Goal: Task Accomplishment & Management: Complete application form

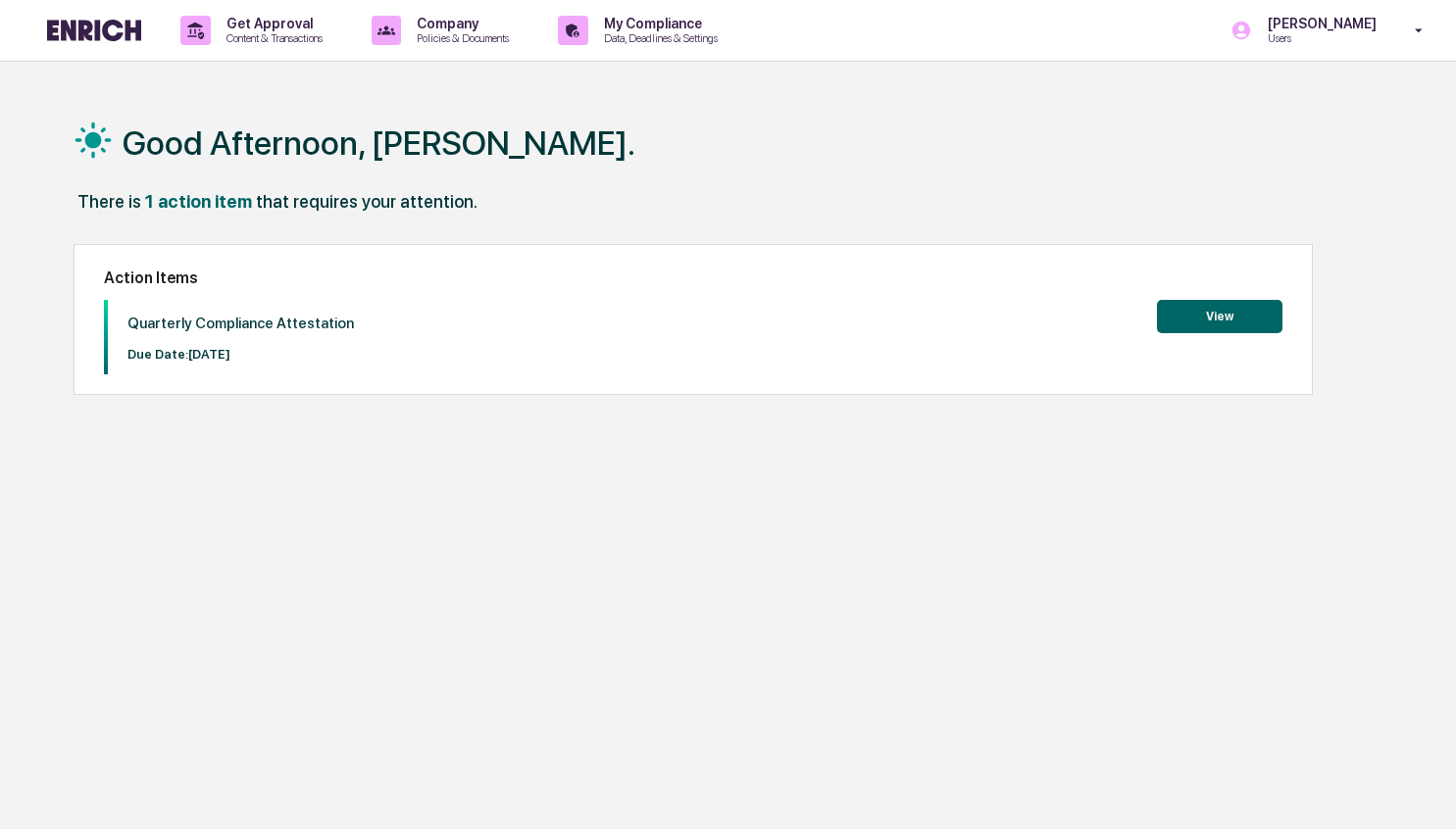
click at [400, 310] on div "Quarterly Compliance Attestation Due Date: [DATE] View" at bounding box center [693, 336] width 1179 height 74
click at [1228, 312] on button "View" at bounding box center [1219, 316] width 126 height 34
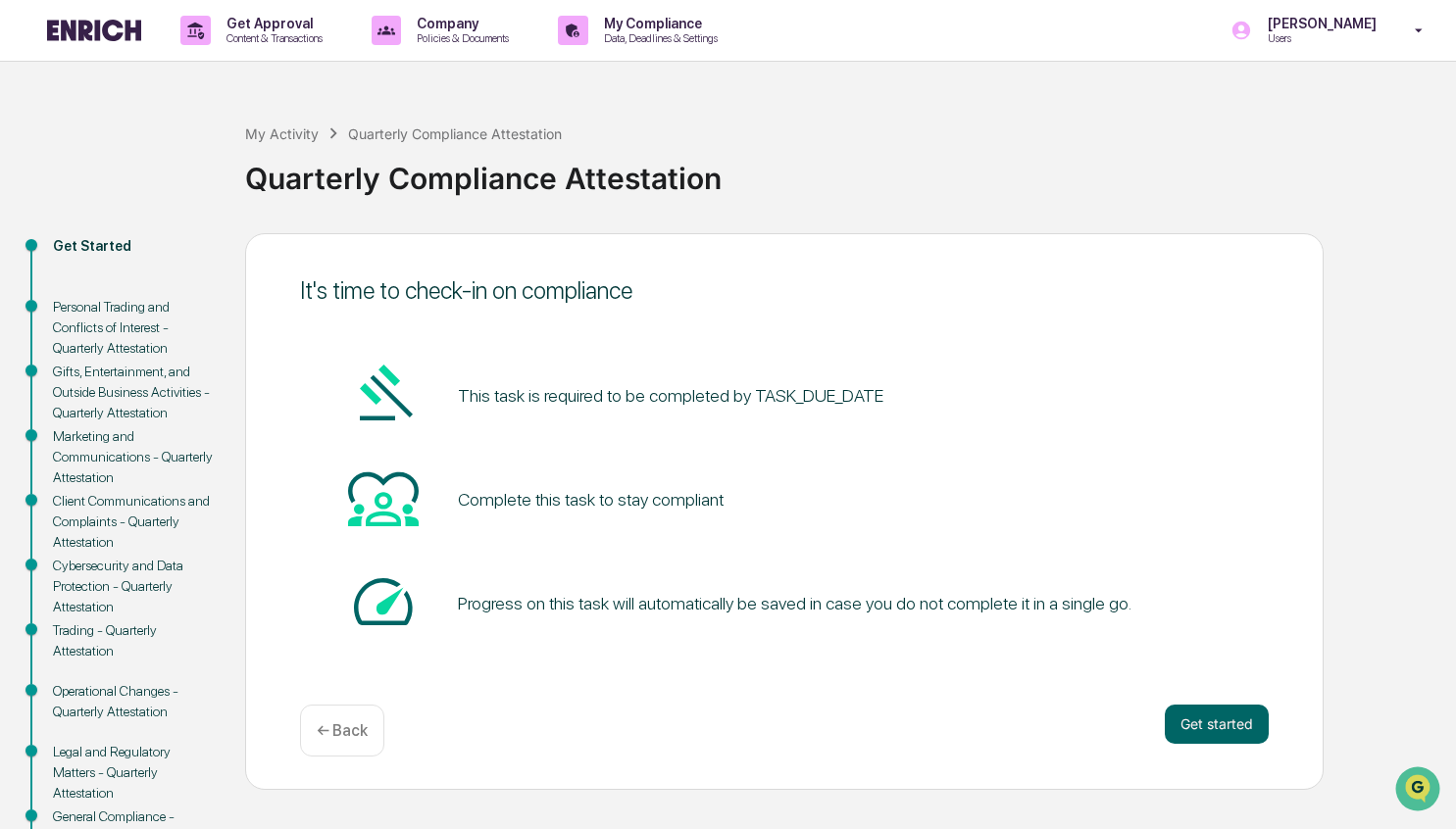
click at [665, 404] on pre "This task is required to be completed by TASK_DUE_DATE" at bounding box center [670, 395] width 425 height 27
click at [1216, 712] on button "Get started" at bounding box center [1216, 724] width 104 height 40
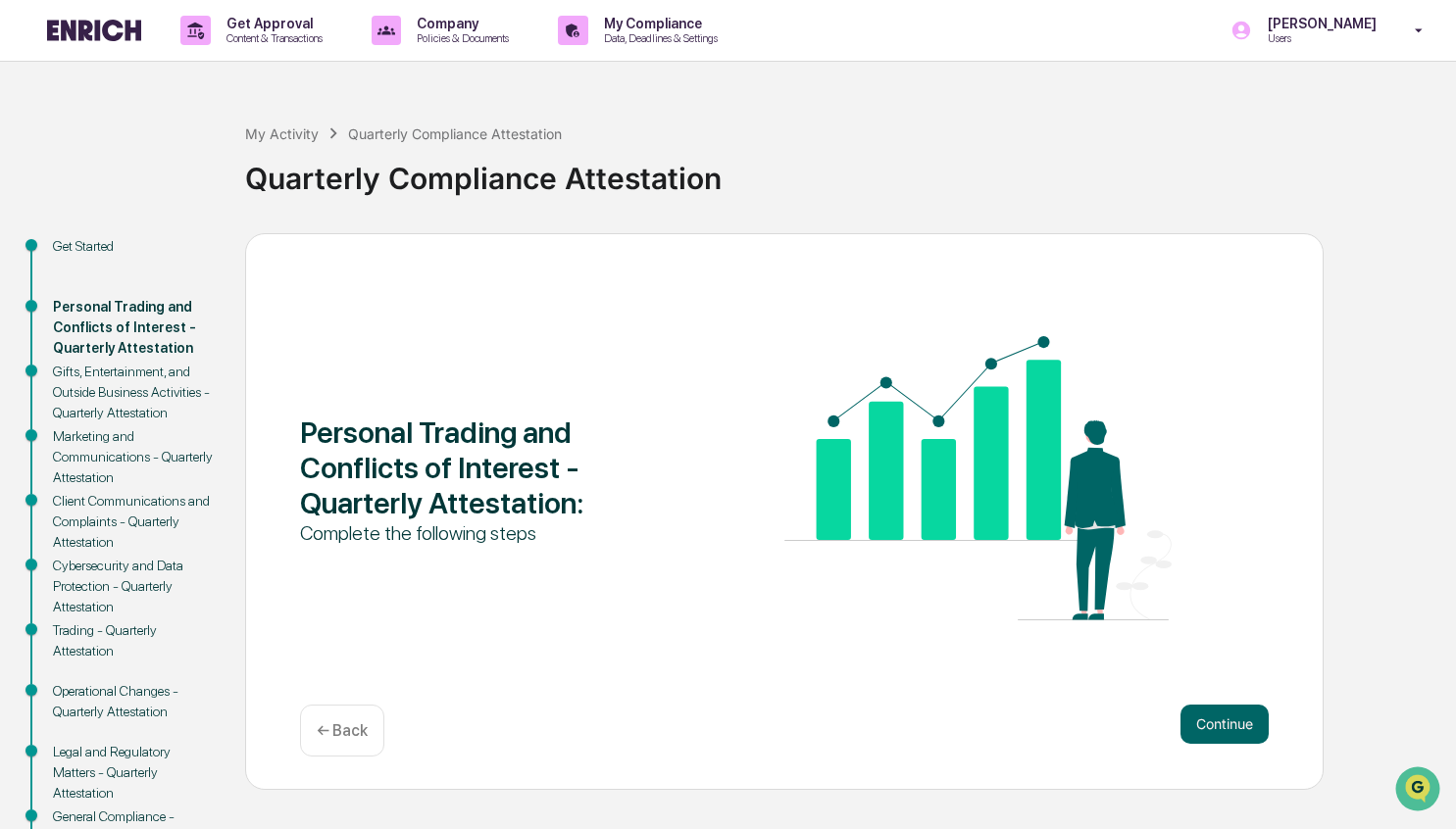
click at [836, 560] on img at bounding box center [978, 478] width 387 height 285
click at [910, 674] on div "Personal Trading and Conflicts of Interest - Quarterly Attestation : Complete t…" at bounding box center [784, 511] width 1078 height 556
click at [1212, 720] on button "Continue" at bounding box center [1224, 724] width 88 height 40
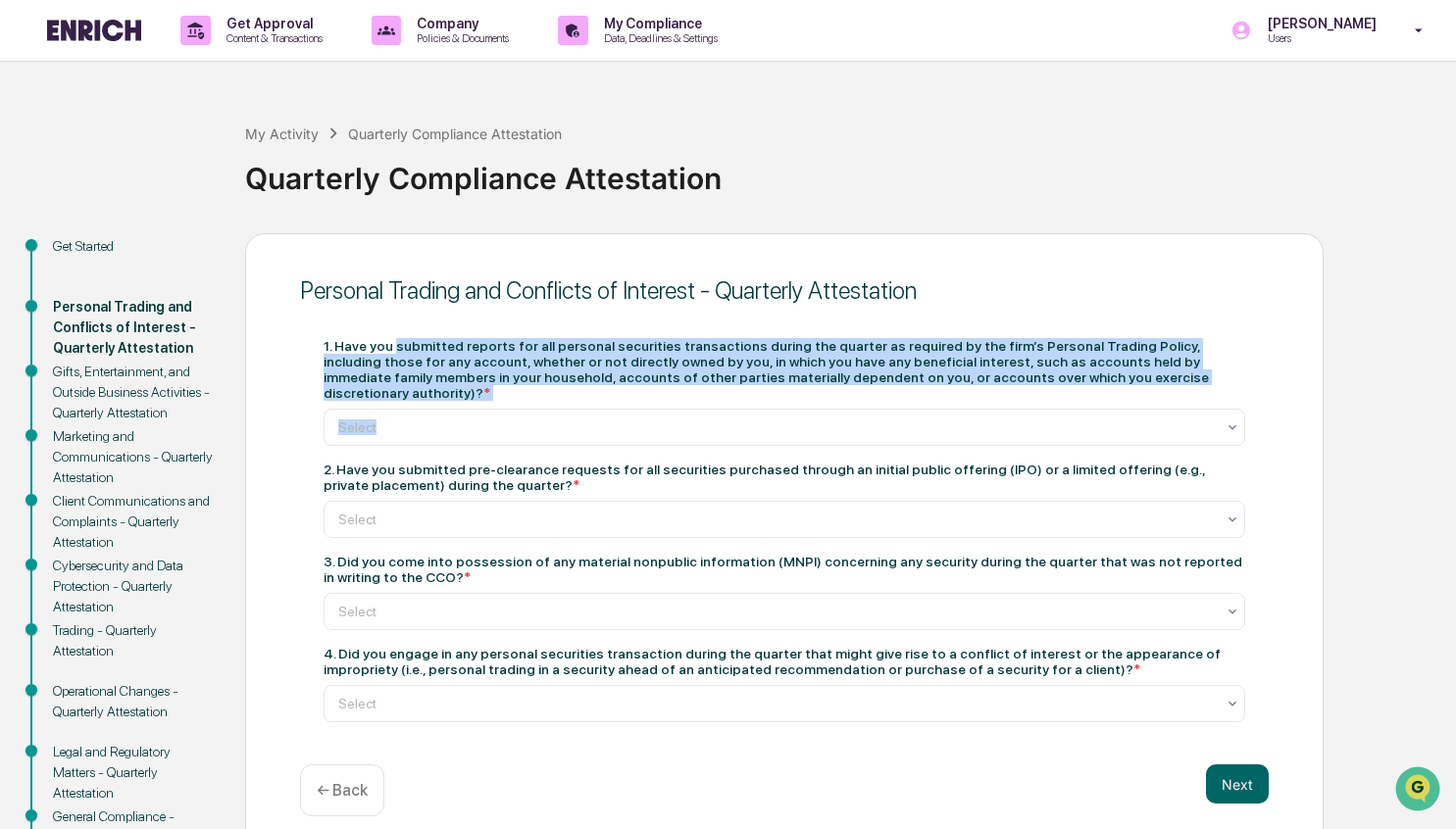
drag, startPoint x: 433, startPoint y: 374, endPoint x: 467, endPoint y: 403, distance: 44.7
click at [467, 403] on div "1. Have you submitted reports for all personal securities transactions during t…" at bounding box center [784, 391] width 921 height 108
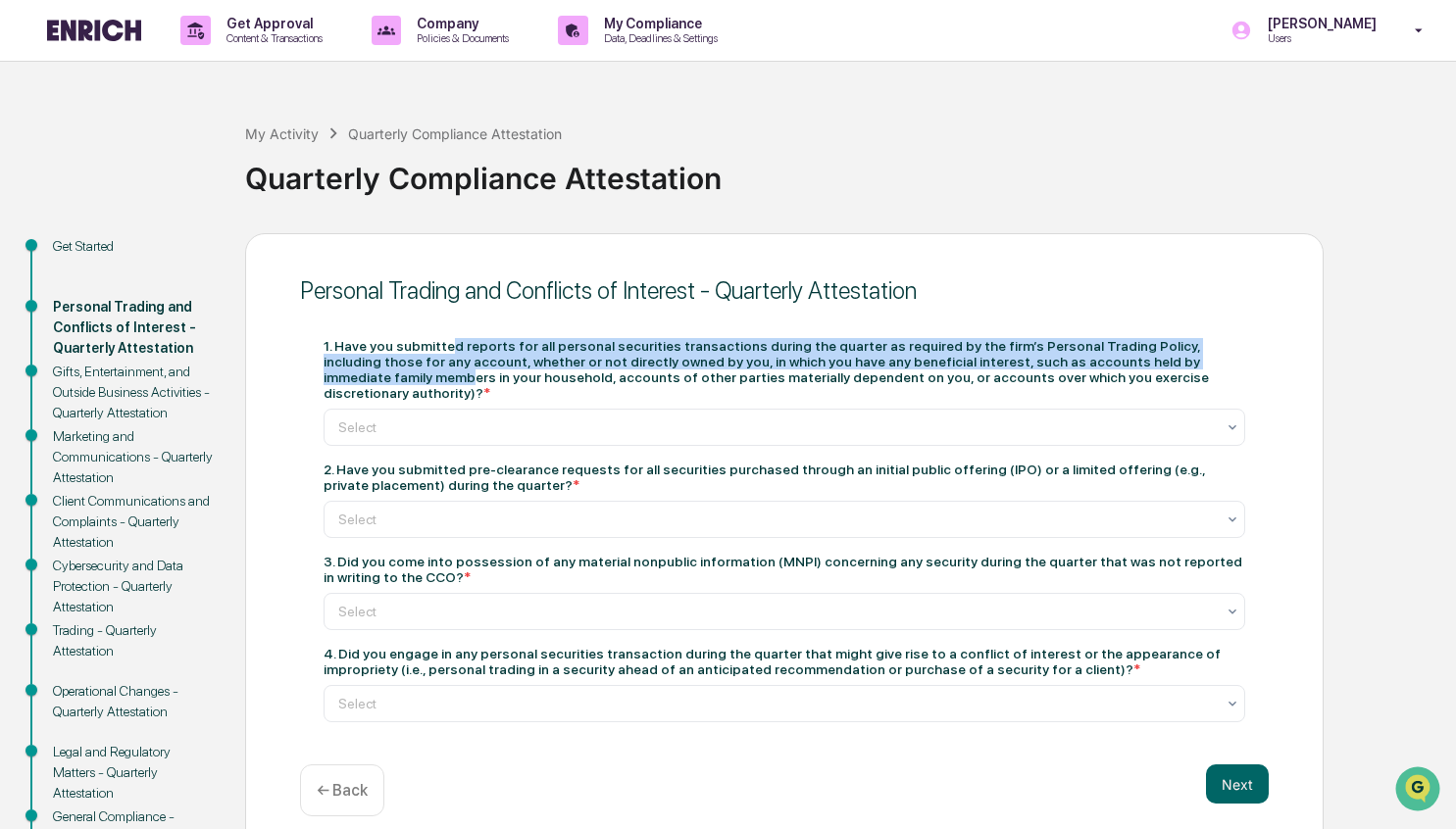
drag, startPoint x: 471, startPoint y: 374, endPoint x: 475, endPoint y: 383, distance: 9.8
click at [475, 383] on div "1. Have you submitted reports for all personal securities transactions during t…" at bounding box center [784, 369] width 921 height 62
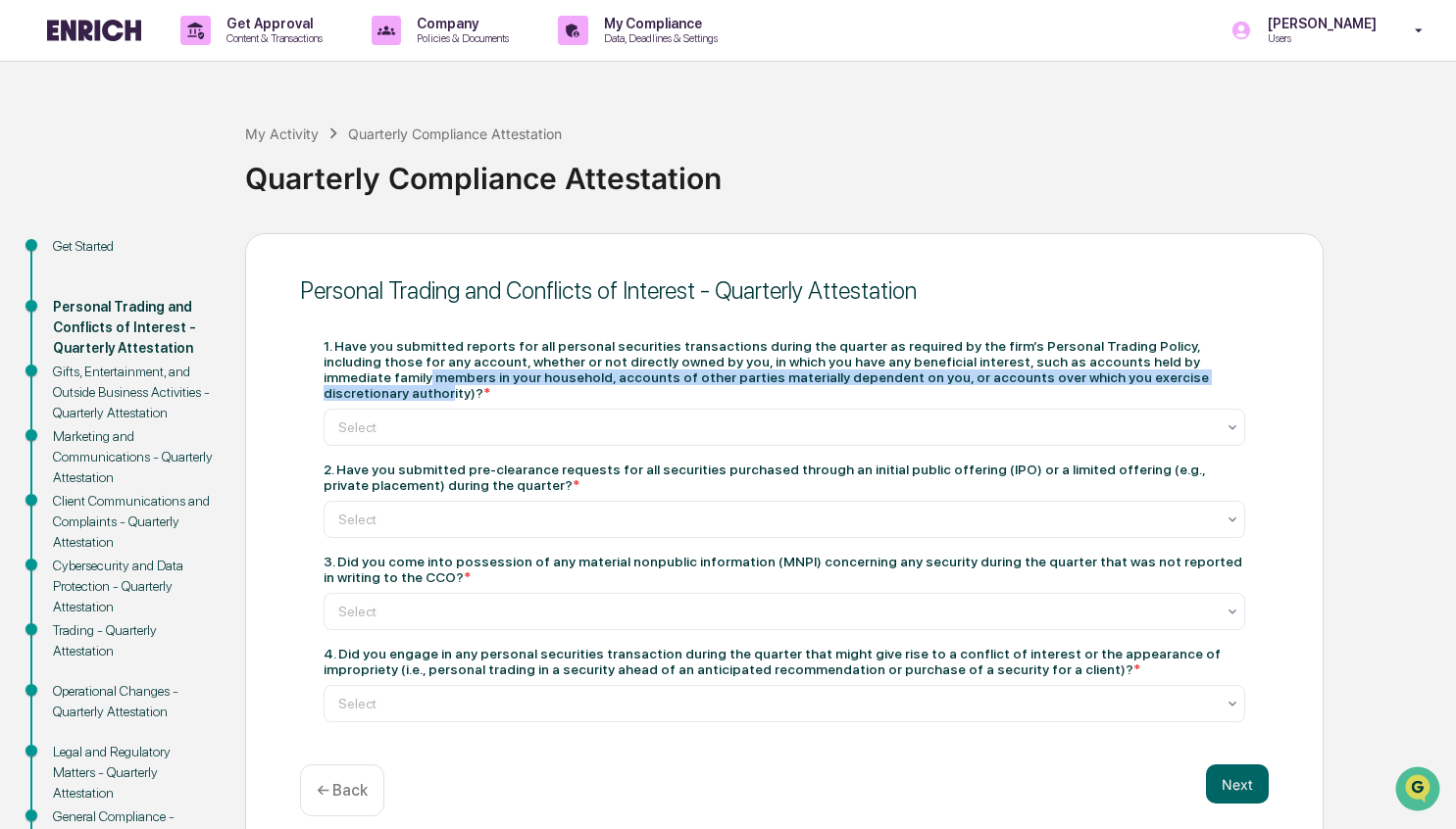
drag, startPoint x: 435, startPoint y: 371, endPoint x: 452, endPoint y: 402, distance: 35.4
click at [452, 401] on div "1. Have you submitted reports for all personal securities transactions during t…" at bounding box center [784, 369] width 921 height 62
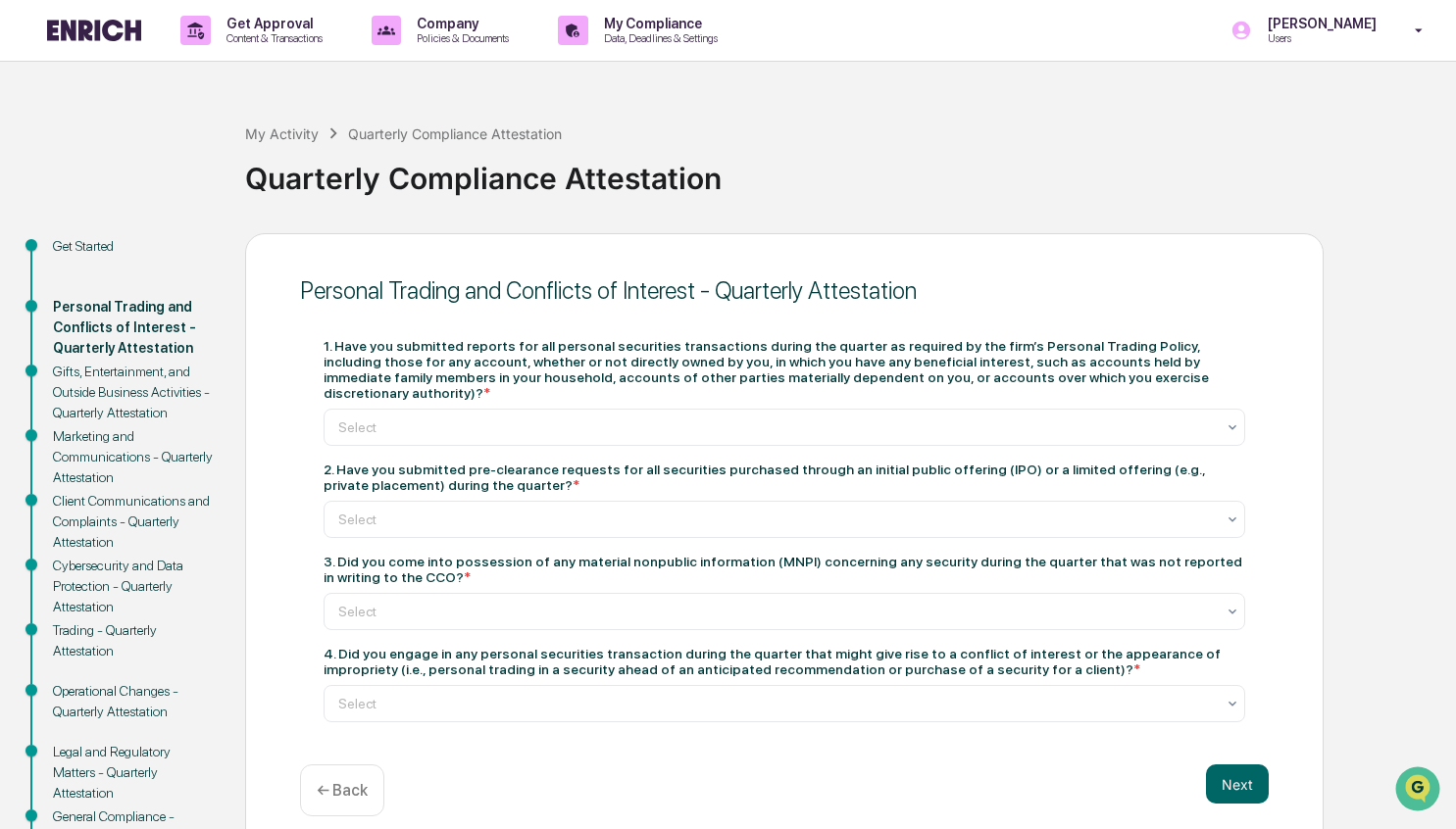
click at [559, 394] on div "1. Have you submitted reports for all personal securities transactions during t…" at bounding box center [784, 369] width 921 height 62
drag, startPoint x: 558, startPoint y: 362, endPoint x: 571, endPoint y: 389, distance: 30.0
click at [571, 389] on div "1. Have you submitted reports for all personal securities transactions during t…" at bounding box center [784, 369] width 921 height 62
drag, startPoint x: 581, startPoint y: 364, endPoint x: 592, endPoint y: 394, distance: 32.0
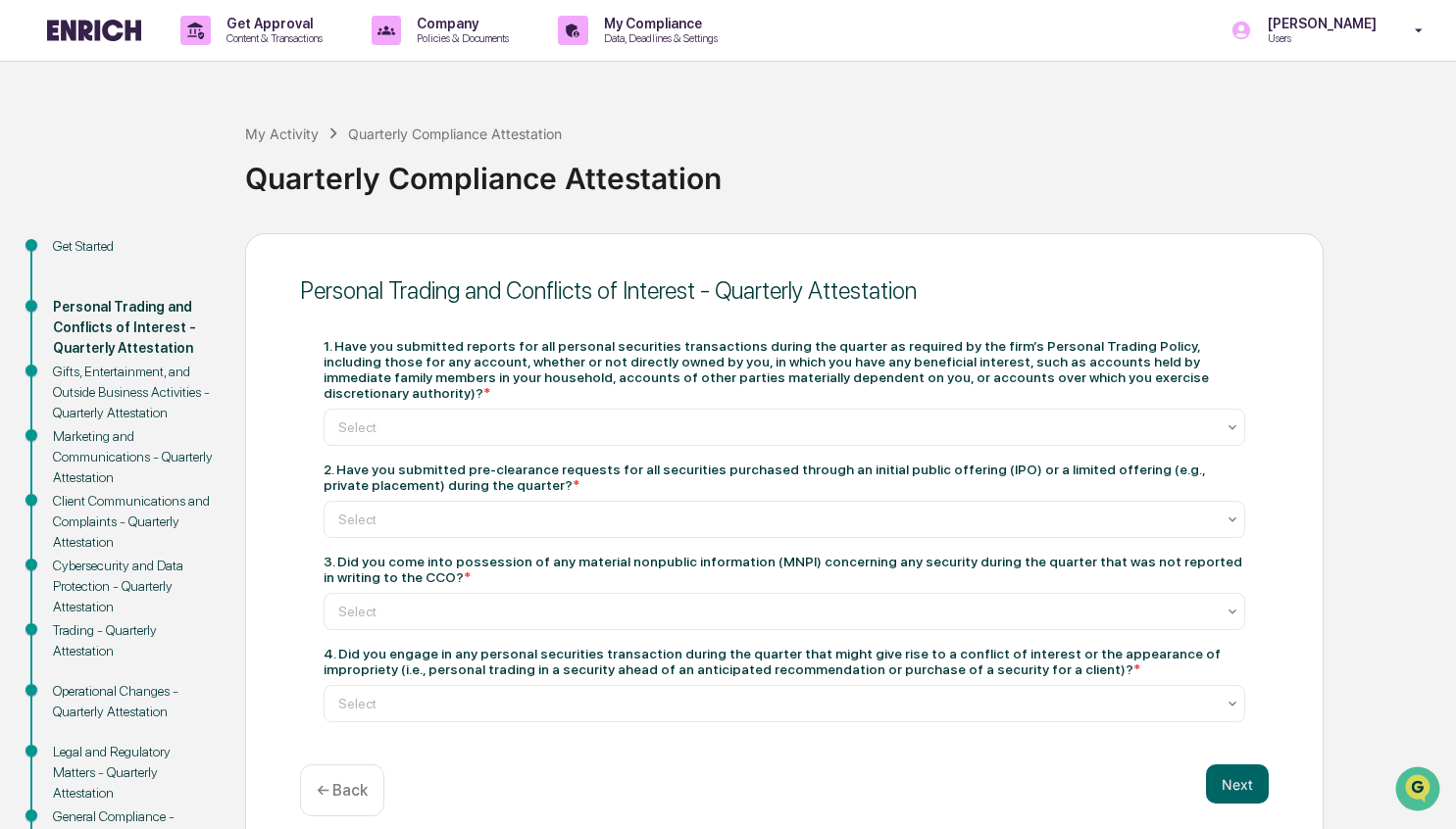
click at [592, 394] on div "1. Have you submitted reports for all personal securities transactions during t…" at bounding box center [784, 369] width 921 height 62
click at [589, 427] on div at bounding box center [776, 427] width 877 height 20
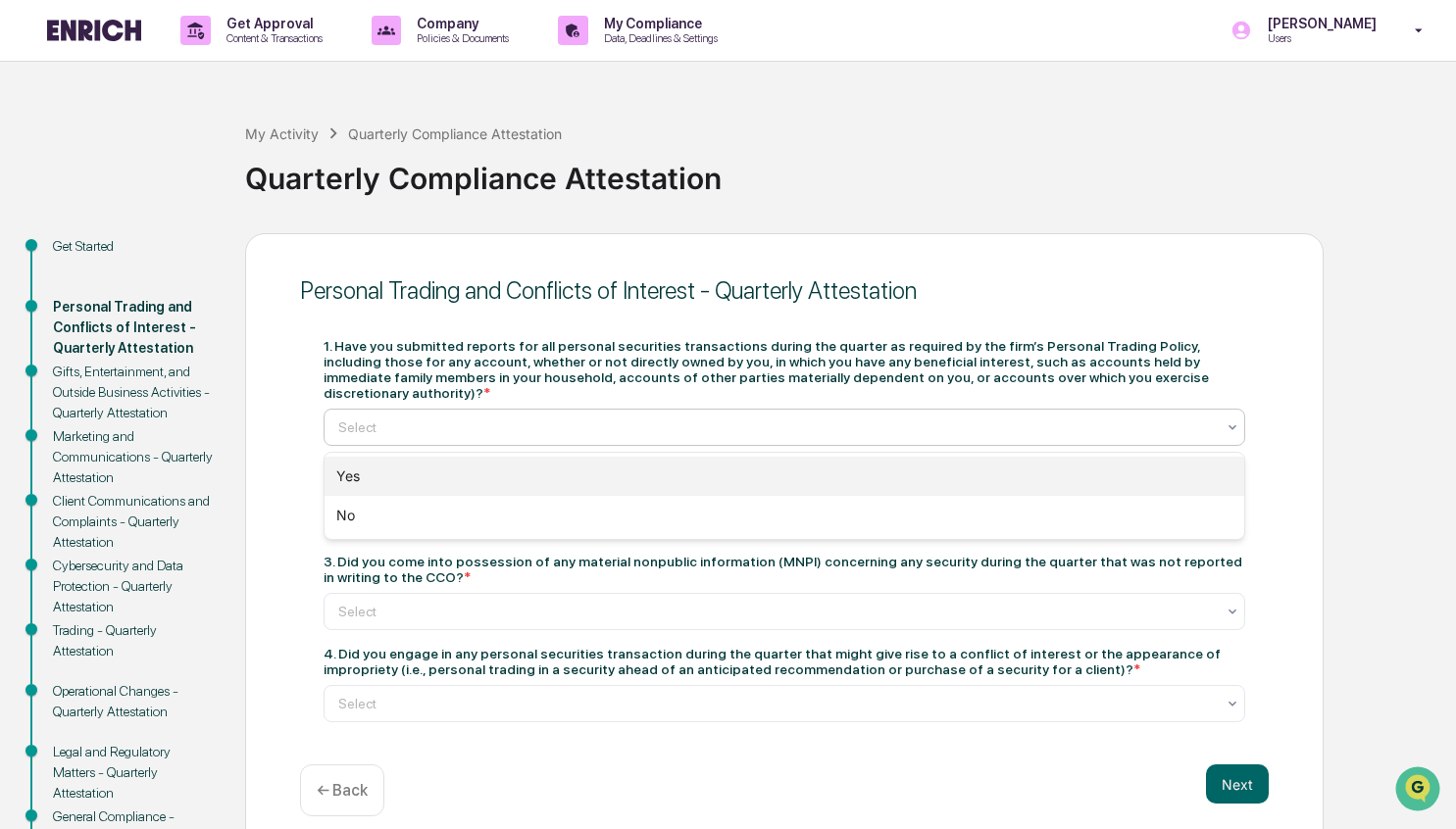
click at [381, 479] on div "Yes" at bounding box center [784, 476] width 919 height 40
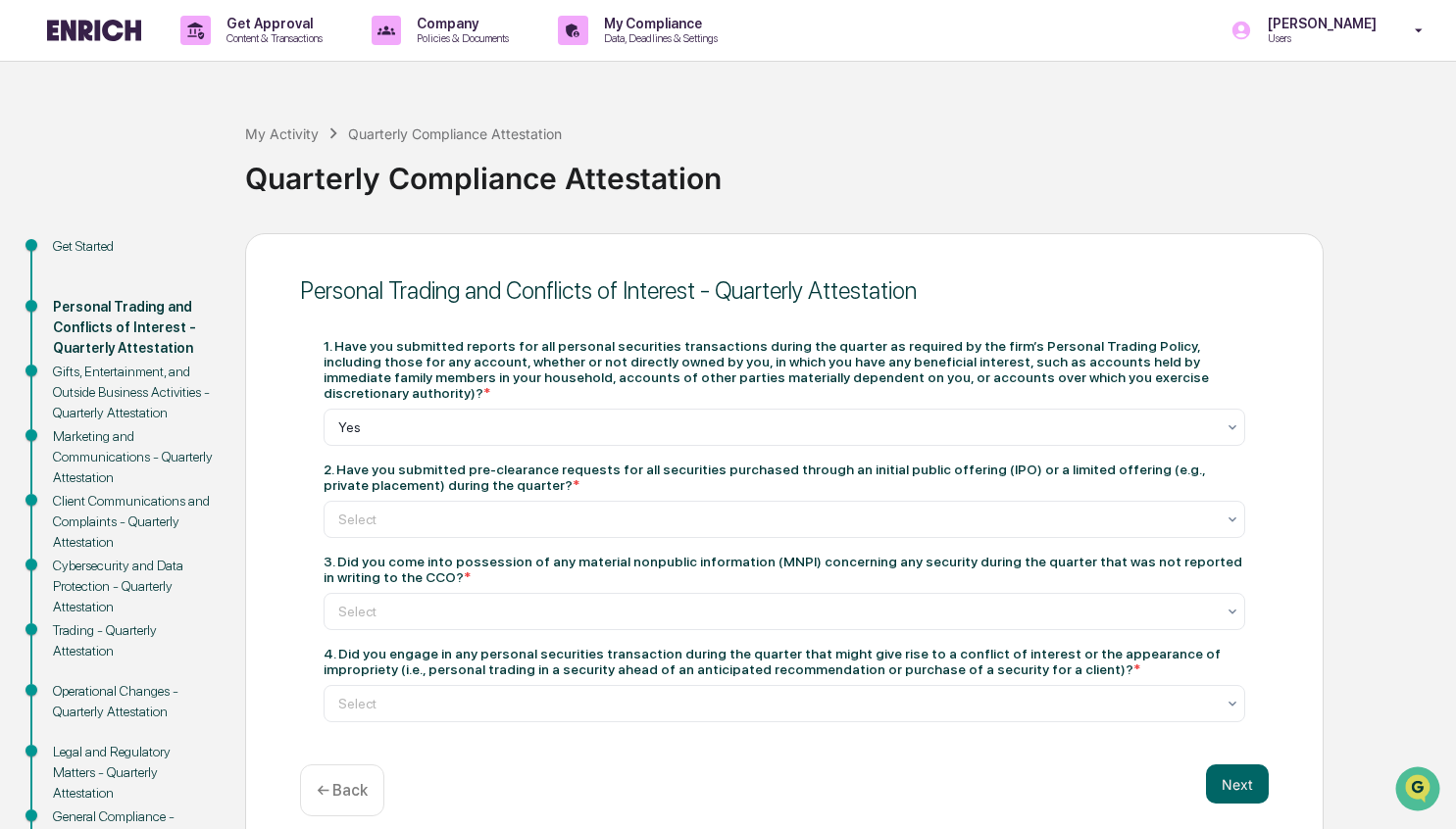
drag, startPoint x: 529, startPoint y: 478, endPoint x: 619, endPoint y: 494, distance: 91.4
click at [619, 493] on div "2. Have you submitted pre-clearance requests for all securities purchased throu…" at bounding box center [784, 477] width 921 height 32
click at [554, 536] on div "Select" at bounding box center [784, 520] width 921 height 38
click at [554, 529] on div at bounding box center [776, 520] width 877 height 20
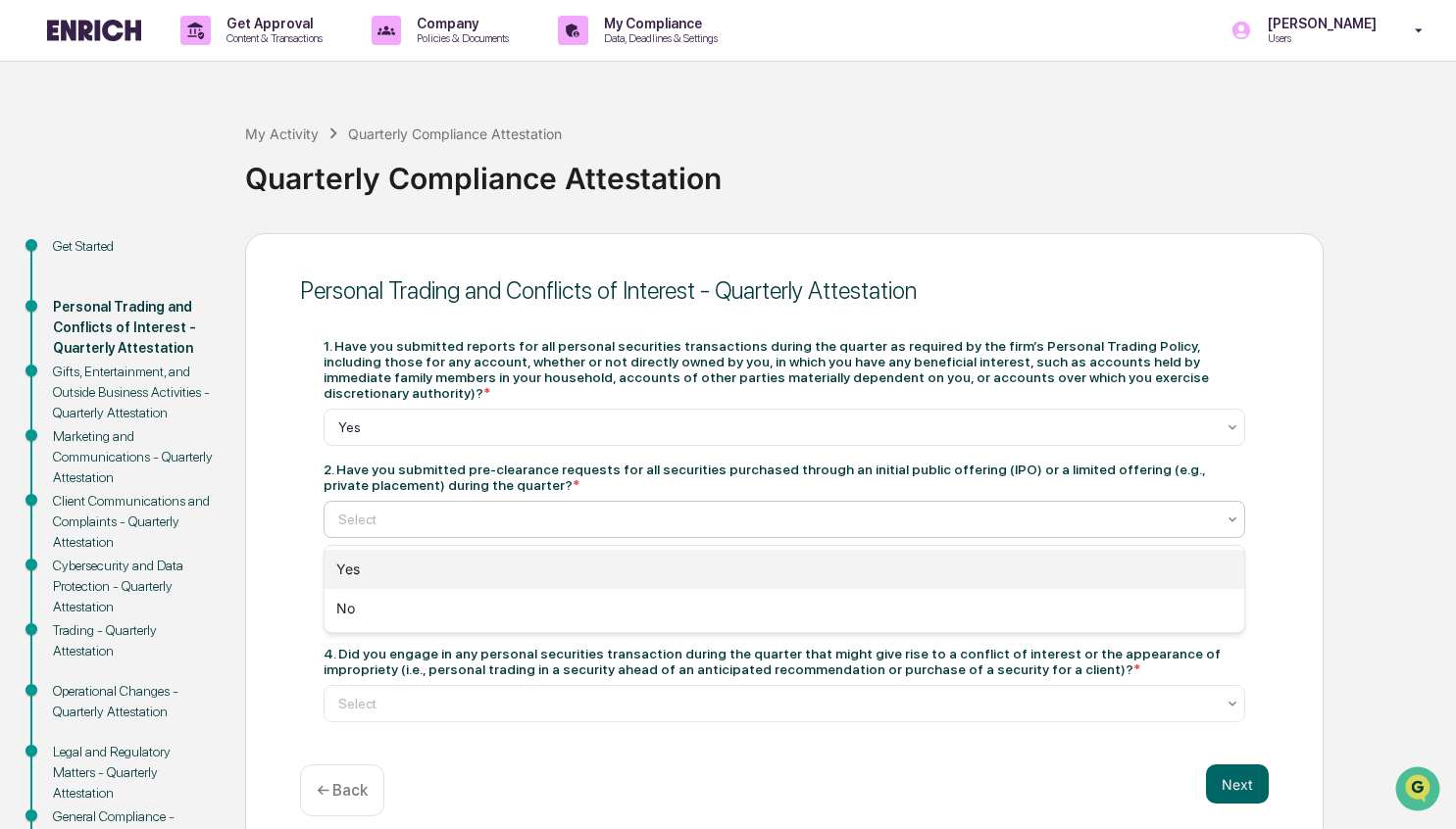
click at [506, 553] on div "Yes" at bounding box center [784, 569] width 919 height 40
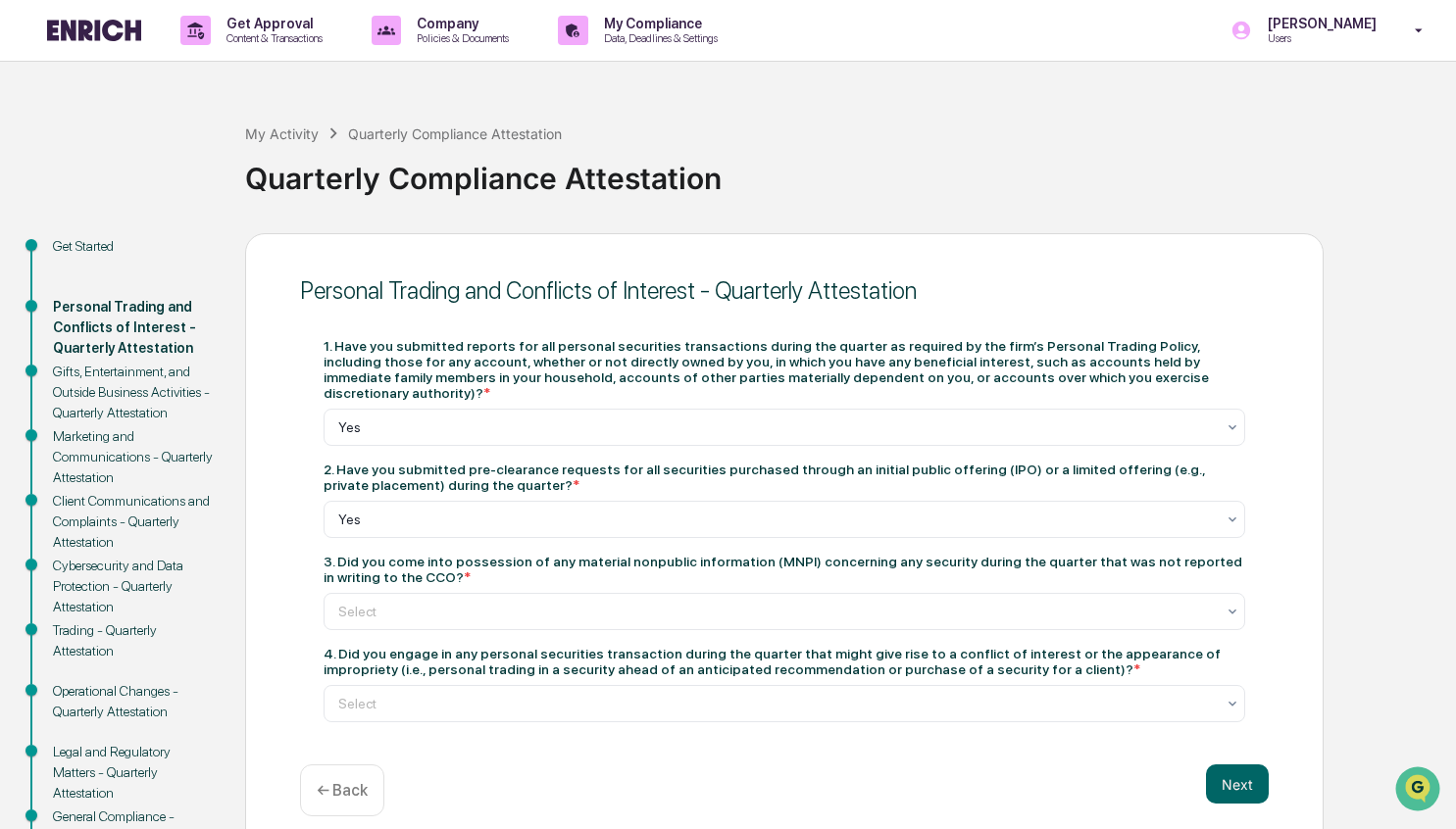
drag, startPoint x: 384, startPoint y: 566, endPoint x: 580, endPoint y: 584, distance: 196.8
click at [580, 584] on div "3. Did you come into possession of any material nonpublic information (MNPI) co…" at bounding box center [784, 569] width 921 height 32
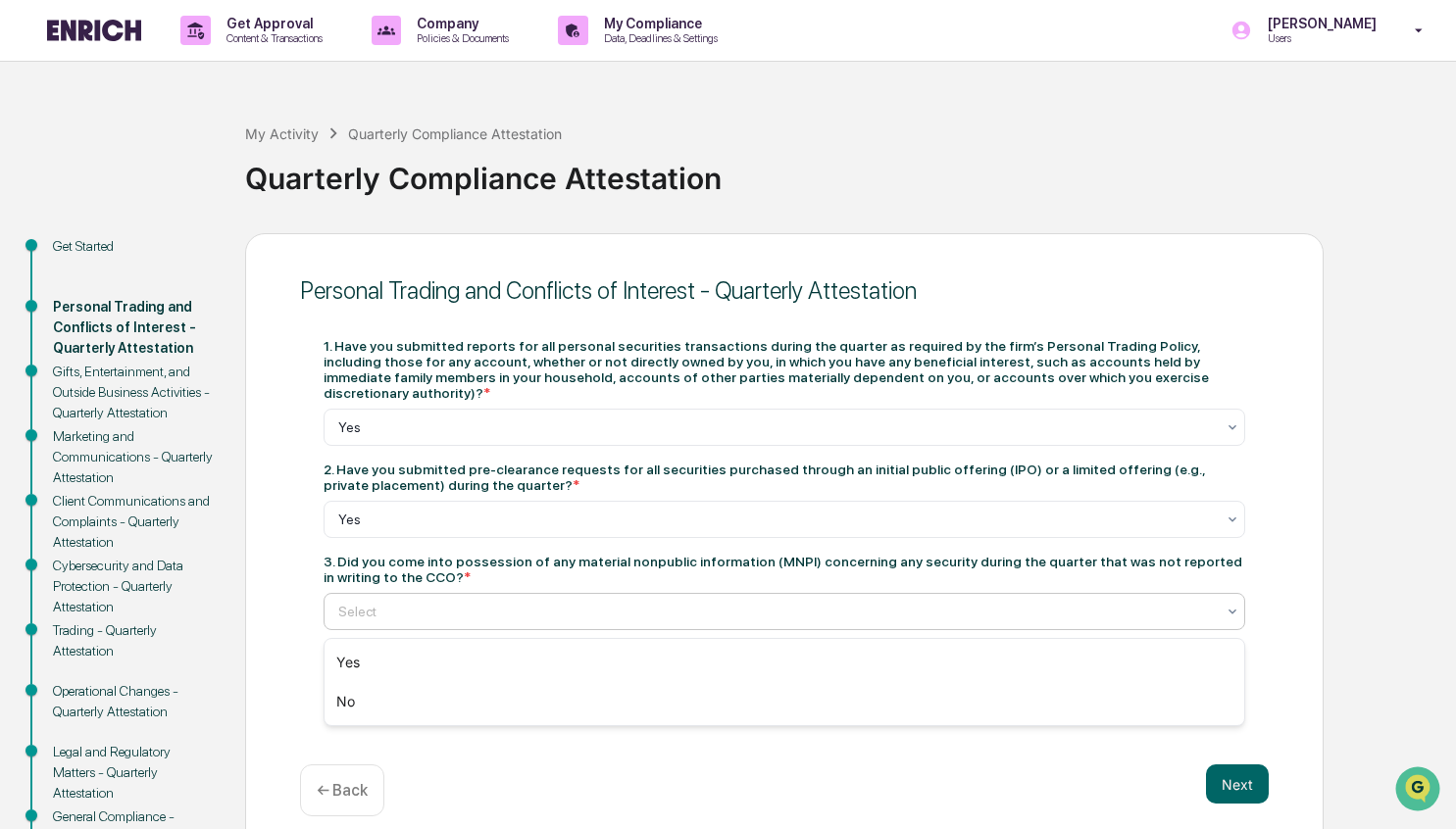
click at [573, 619] on div at bounding box center [776, 612] width 877 height 20
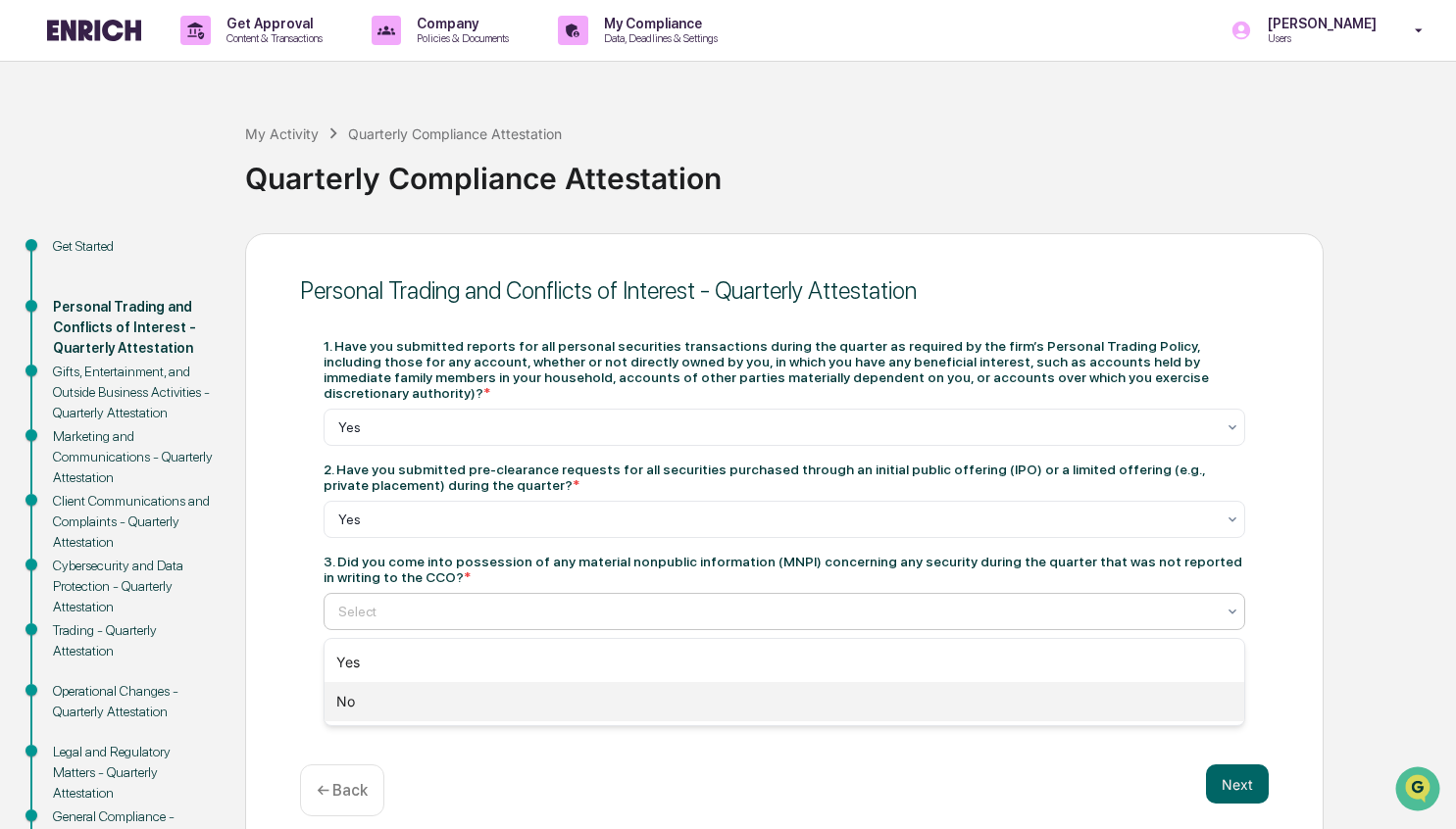
click at [460, 700] on div "No" at bounding box center [784, 702] width 919 height 40
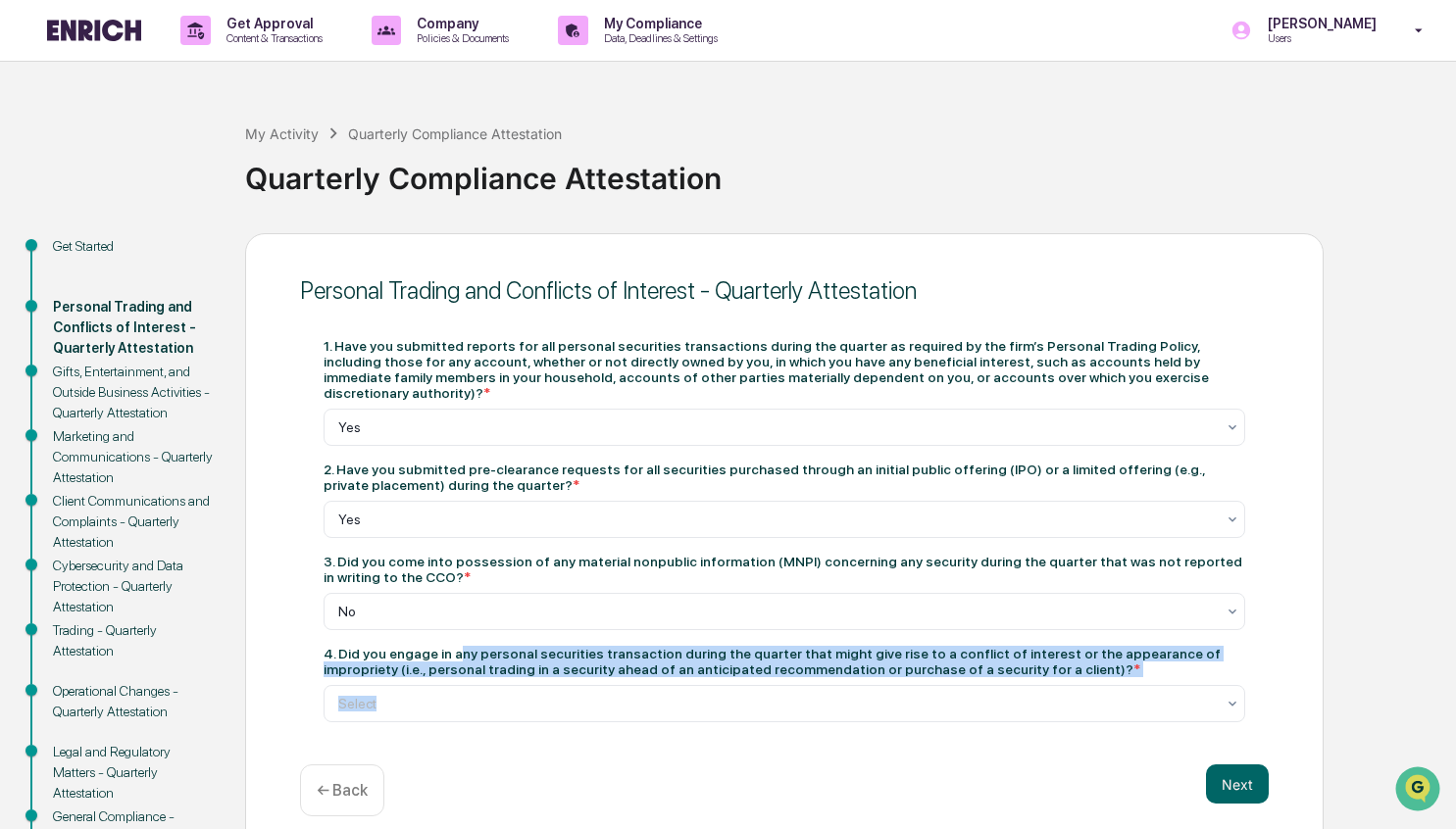
drag, startPoint x: 469, startPoint y: 657, endPoint x: 700, endPoint y: 687, distance: 232.9
click at [700, 687] on div "4. Did you engage in any personal securities transaction during the quarter tha…" at bounding box center [784, 684] width 921 height 76
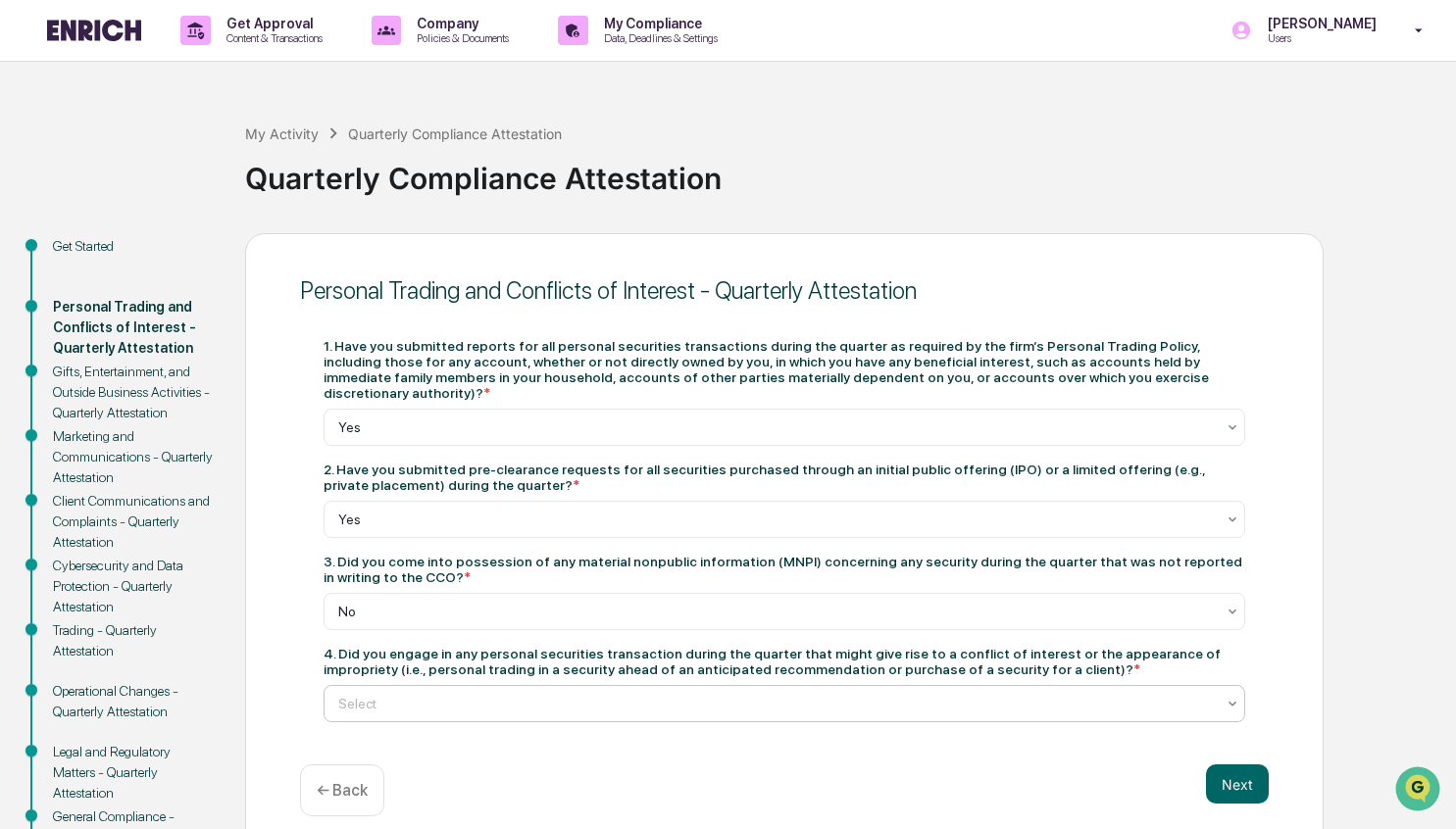
click at [695, 705] on div at bounding box center [776, 704] width 877 height 20
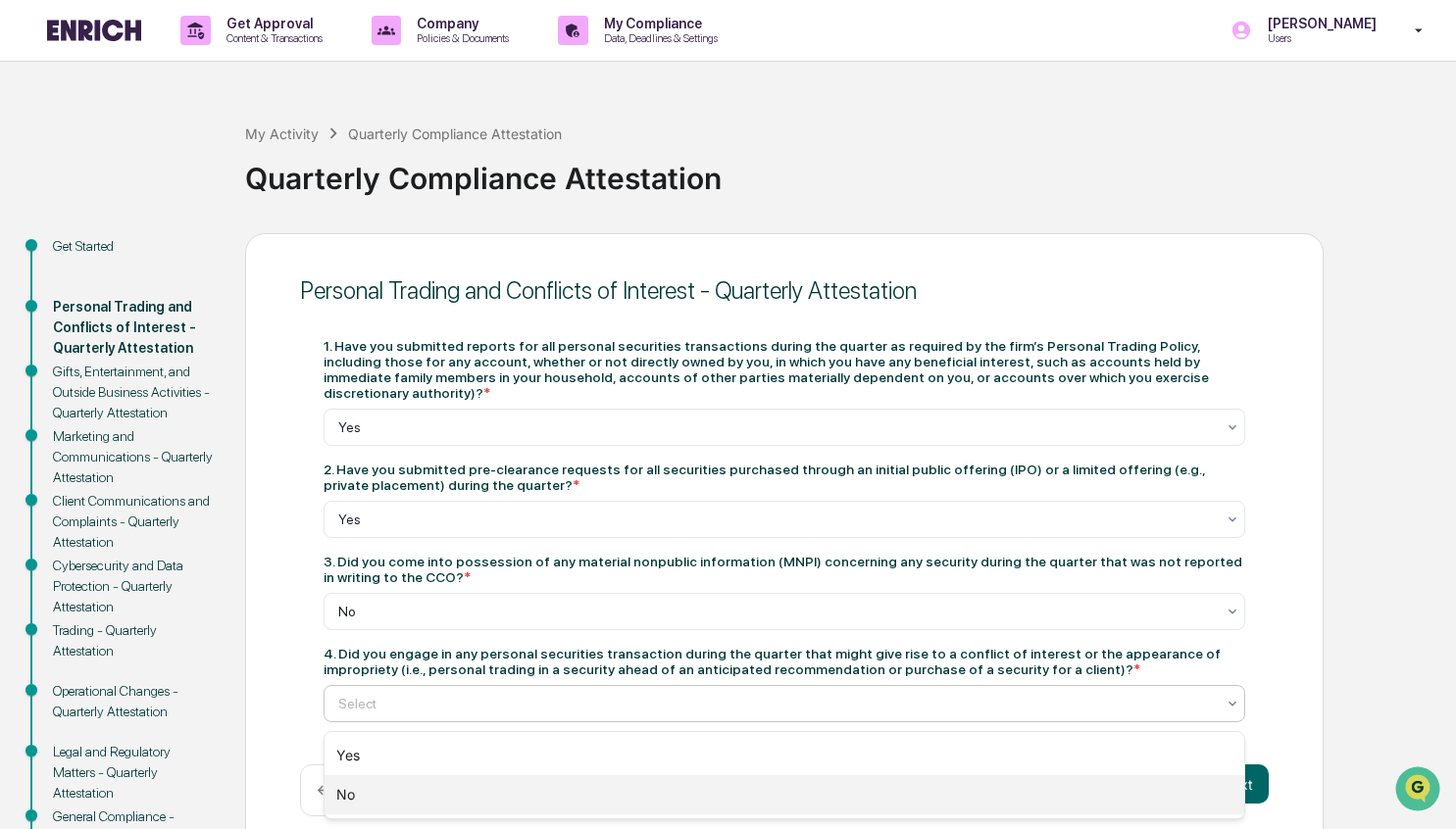
click at [411, 805] on div "No" at bounding box center [784, 794] width 919 height 40
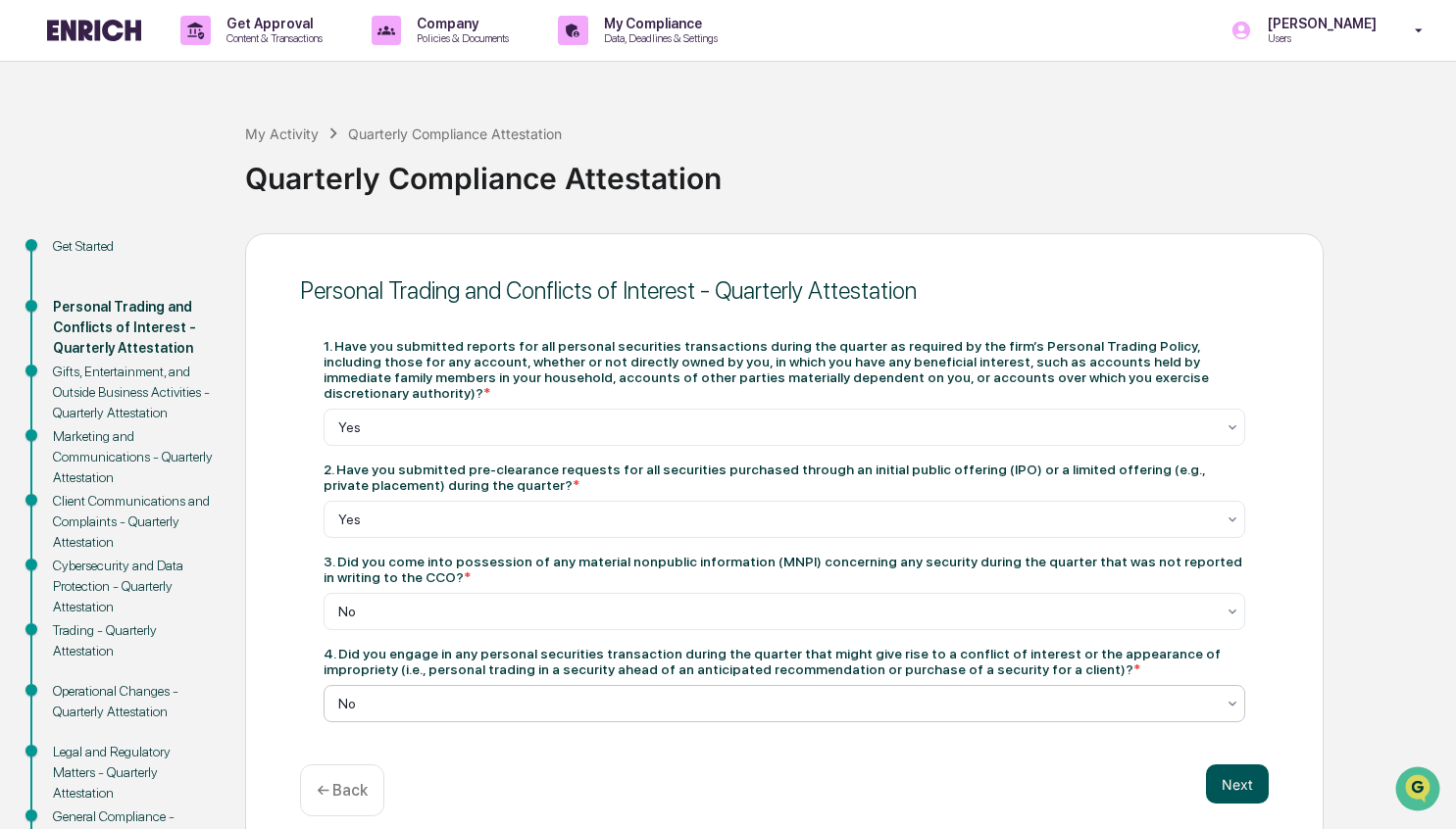
click at [1247, 788] on button "Next" at bounding box center [1237, 784] width 62 height 40
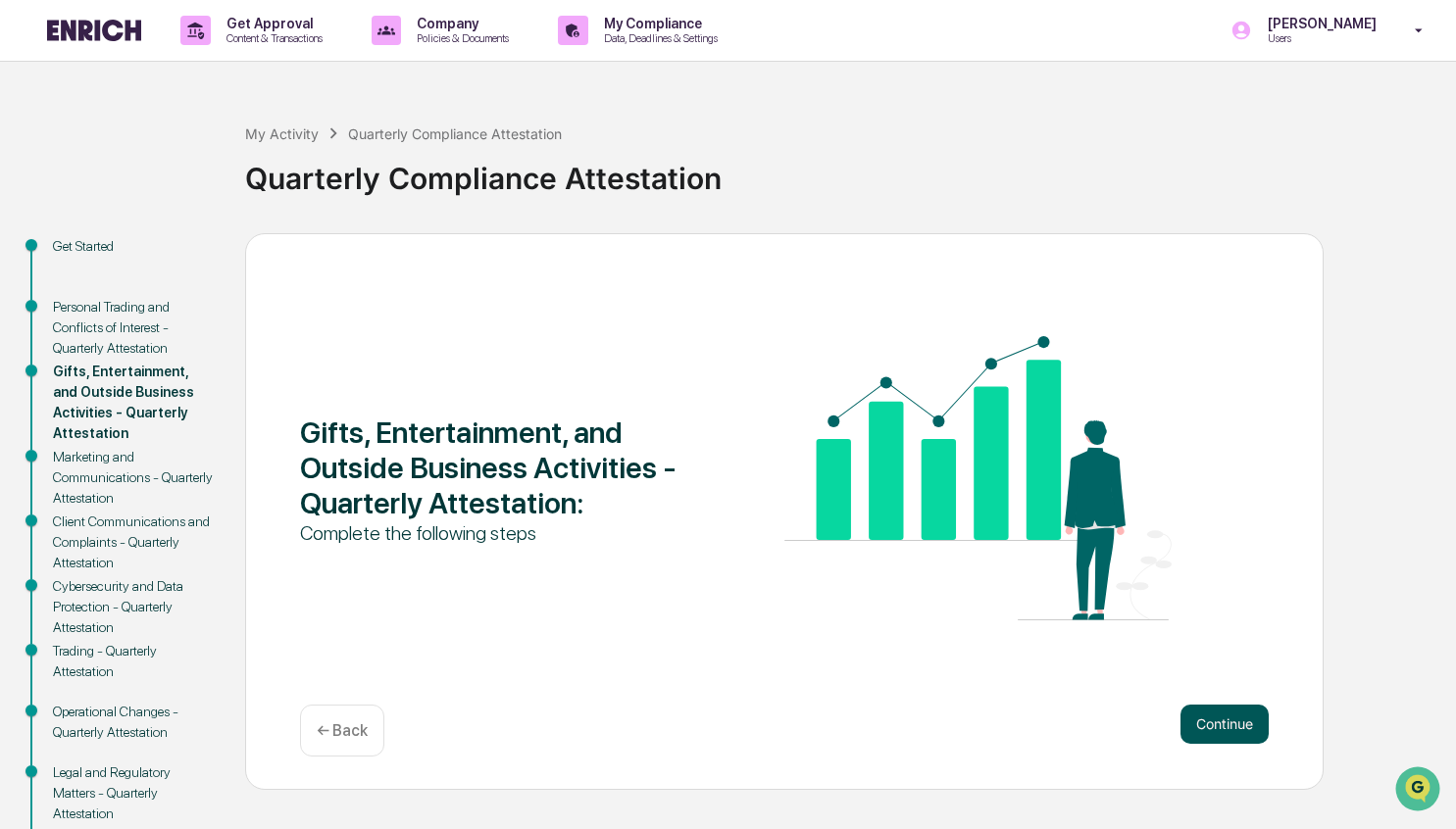
click at [1213, 729] on button "Continue" at bounding box center [1224, 724] width 88 height 40
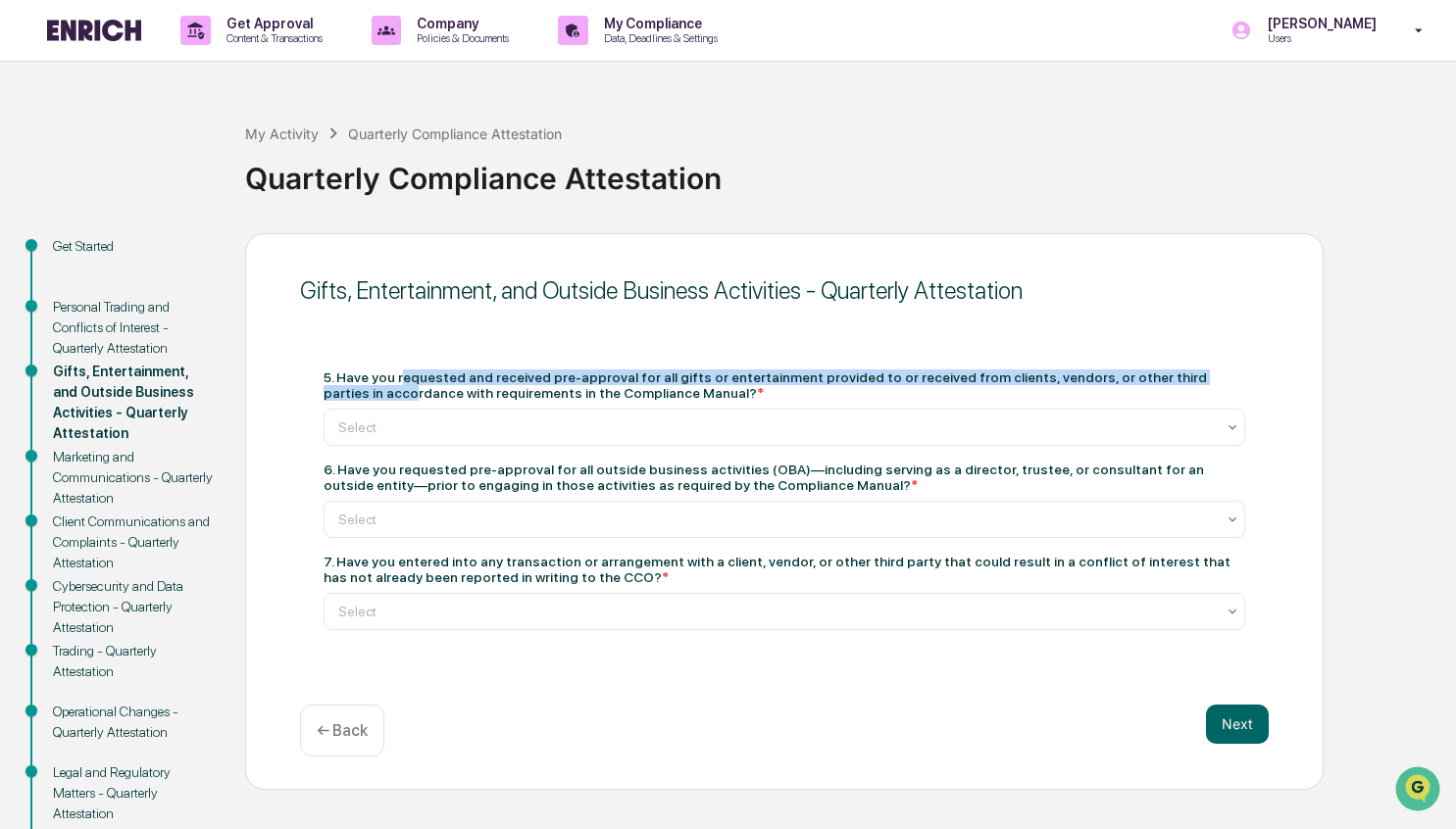
drag, startPoint x: 408, startPoint y: 375, endPoint x: 418, endPoint y: 394, distance: 21.5
click at [418, 394] on div "5. Have you requested and received pre-approval for all gifts or entertainment …" at bounding box center [784, 385] width 921 height 32
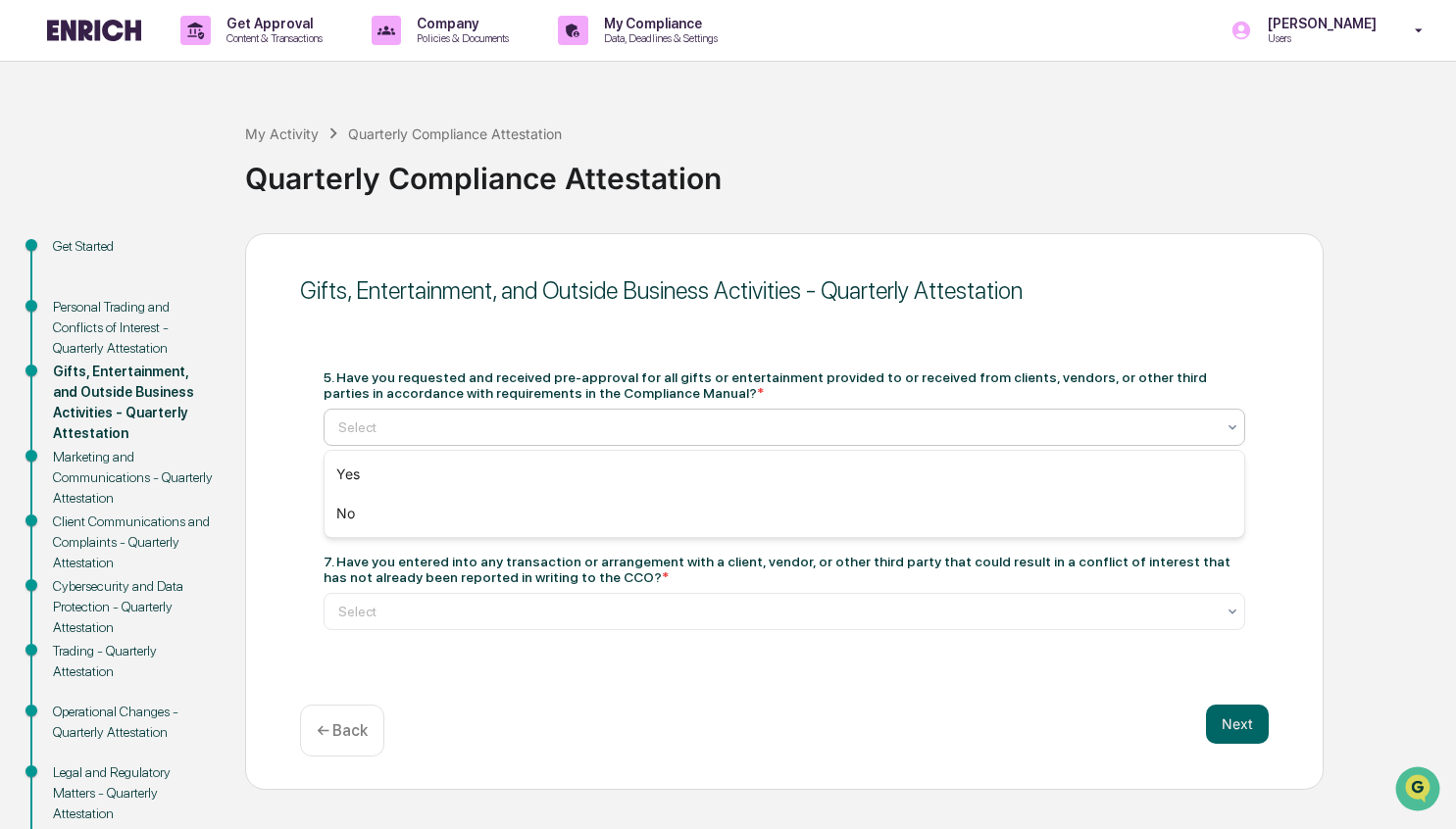
click at [433, 434] on div at bounding box center [776, 427] width 877 height 20
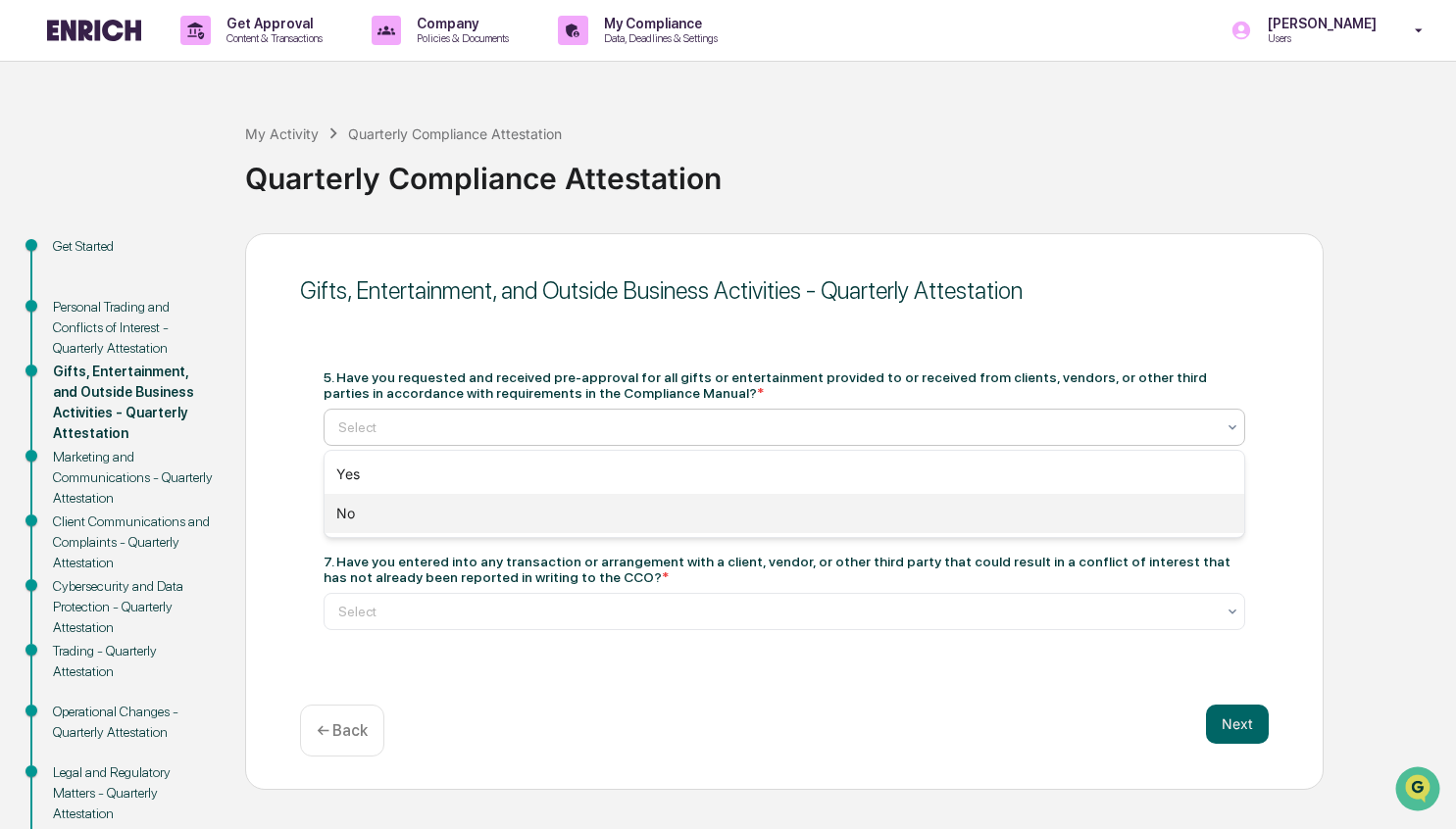
click at [411, 523] on div "No" at bounding box center [784, 514] width 919 height 40
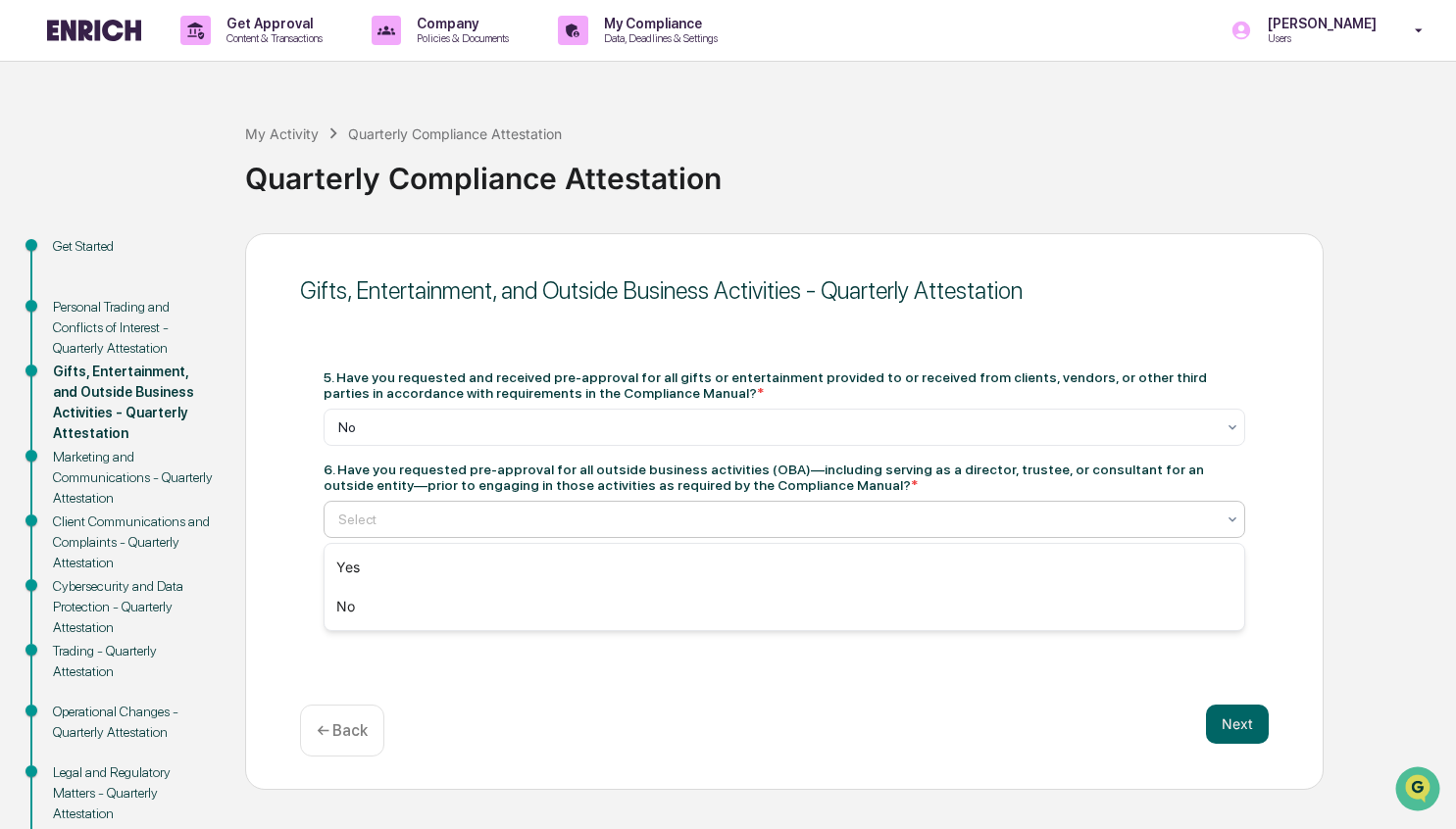
click at [411, 523] on div at bounding box center [776, 520] width 877 height 20
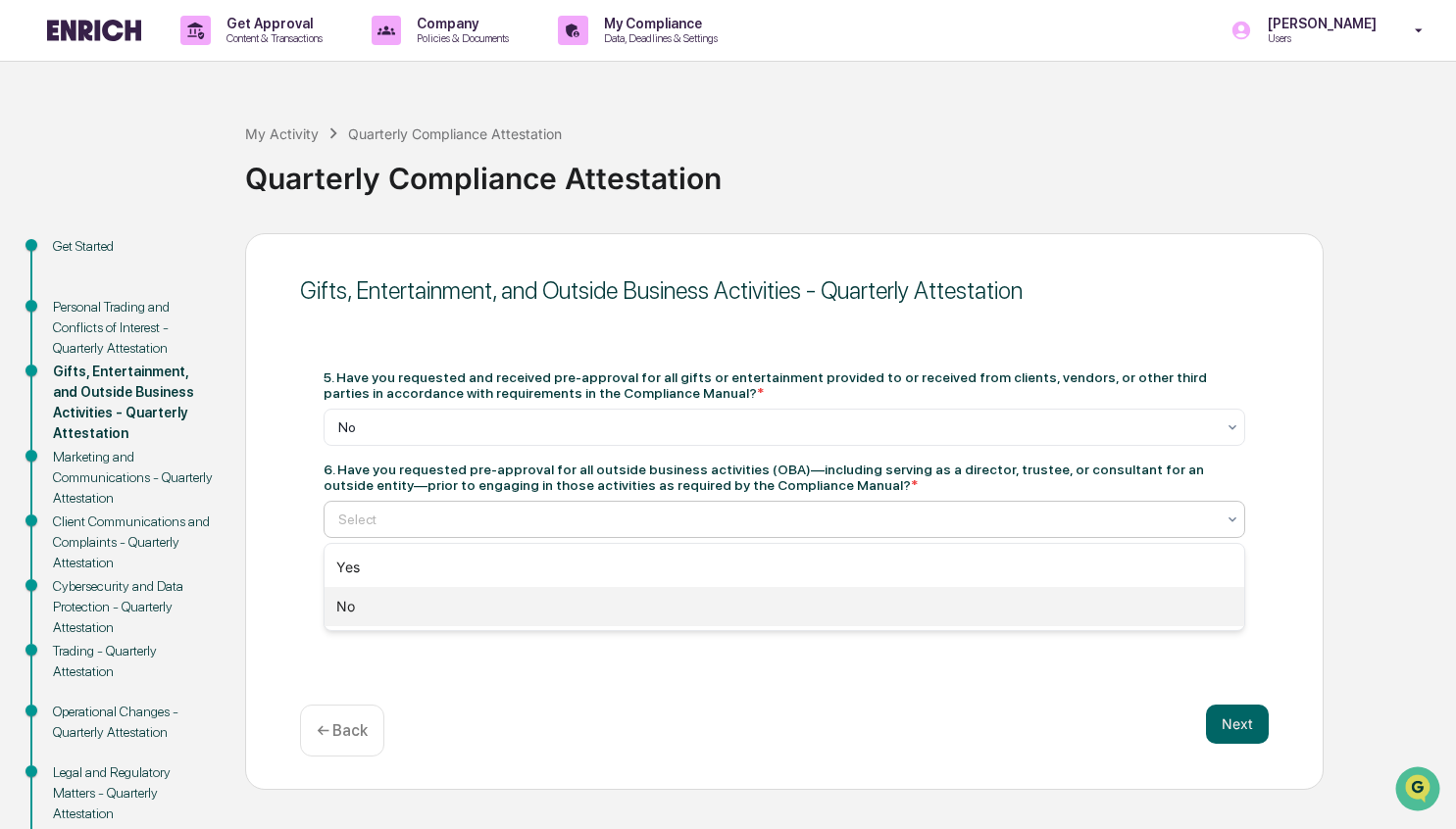
click at [391, 611] on div "No" at bounding box center [784, 607] width 919 height 40
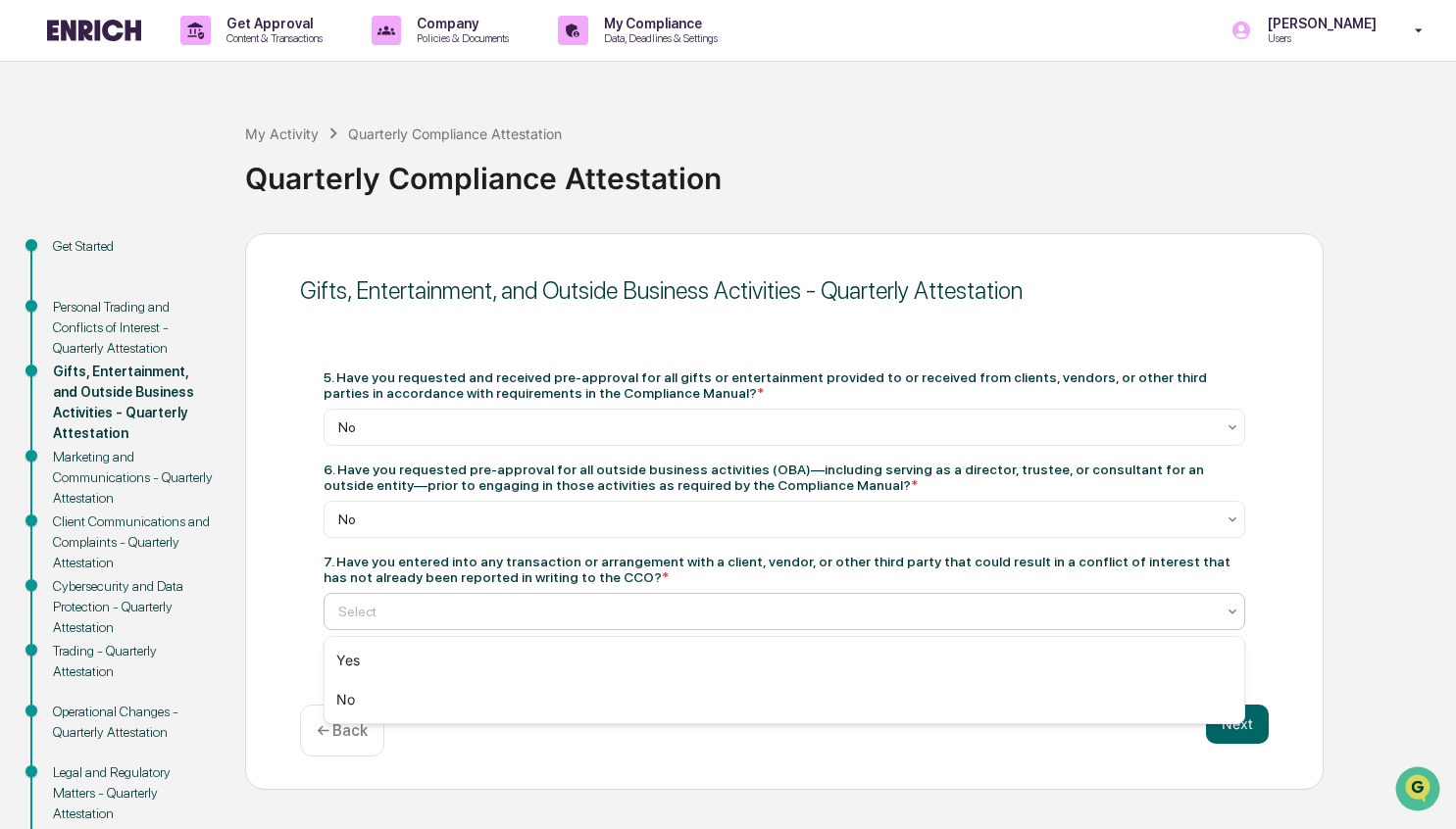
click at [418, 610] on div at bounding box center [776, 612] width 877 height 20
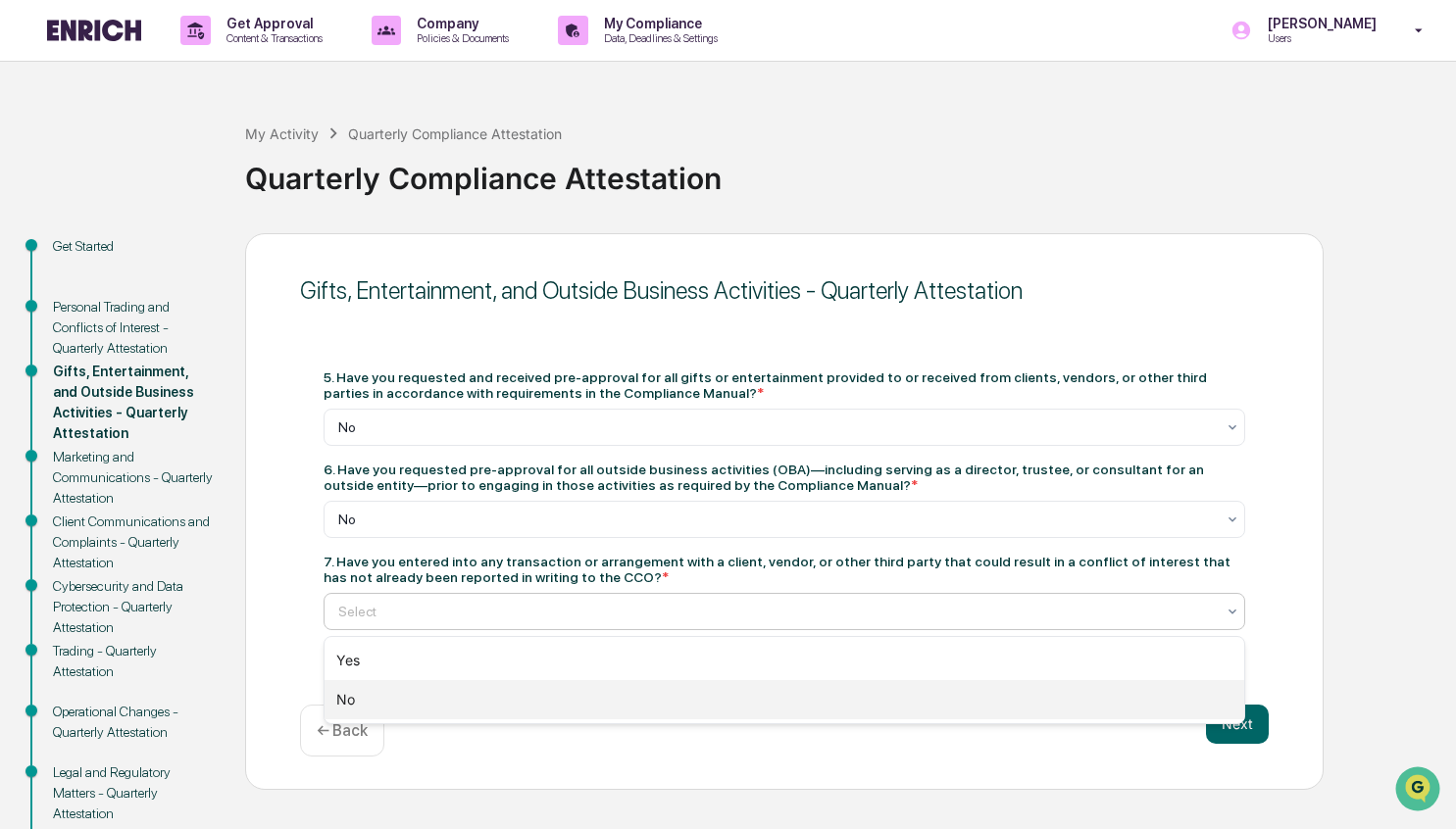
click at [374, 707] on div "No" at bounding box center [784, 700] width 919 height 40
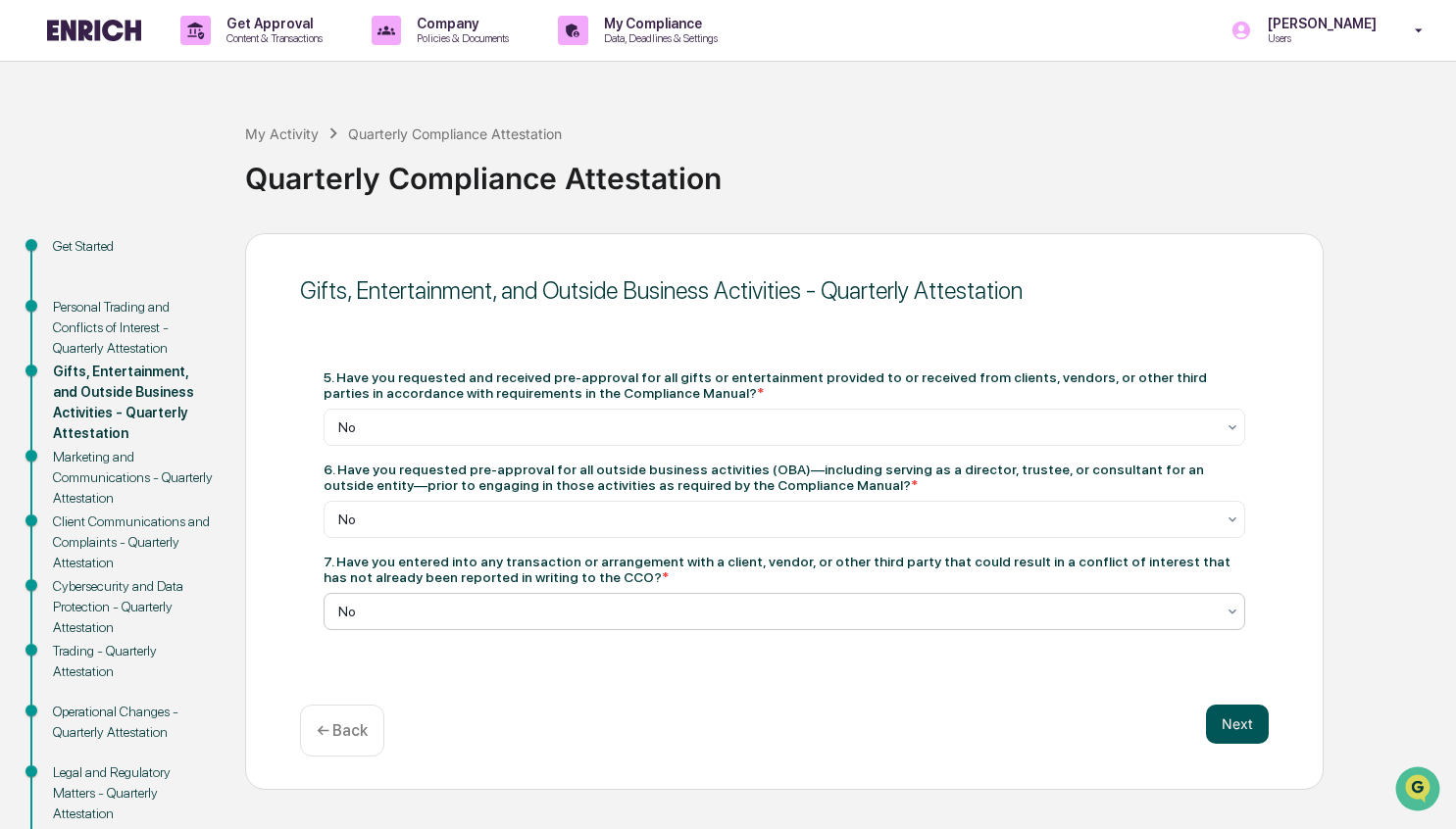
click at [1249, 716] on button "Next" at bounding box center [1237, 724] width 62 height 40
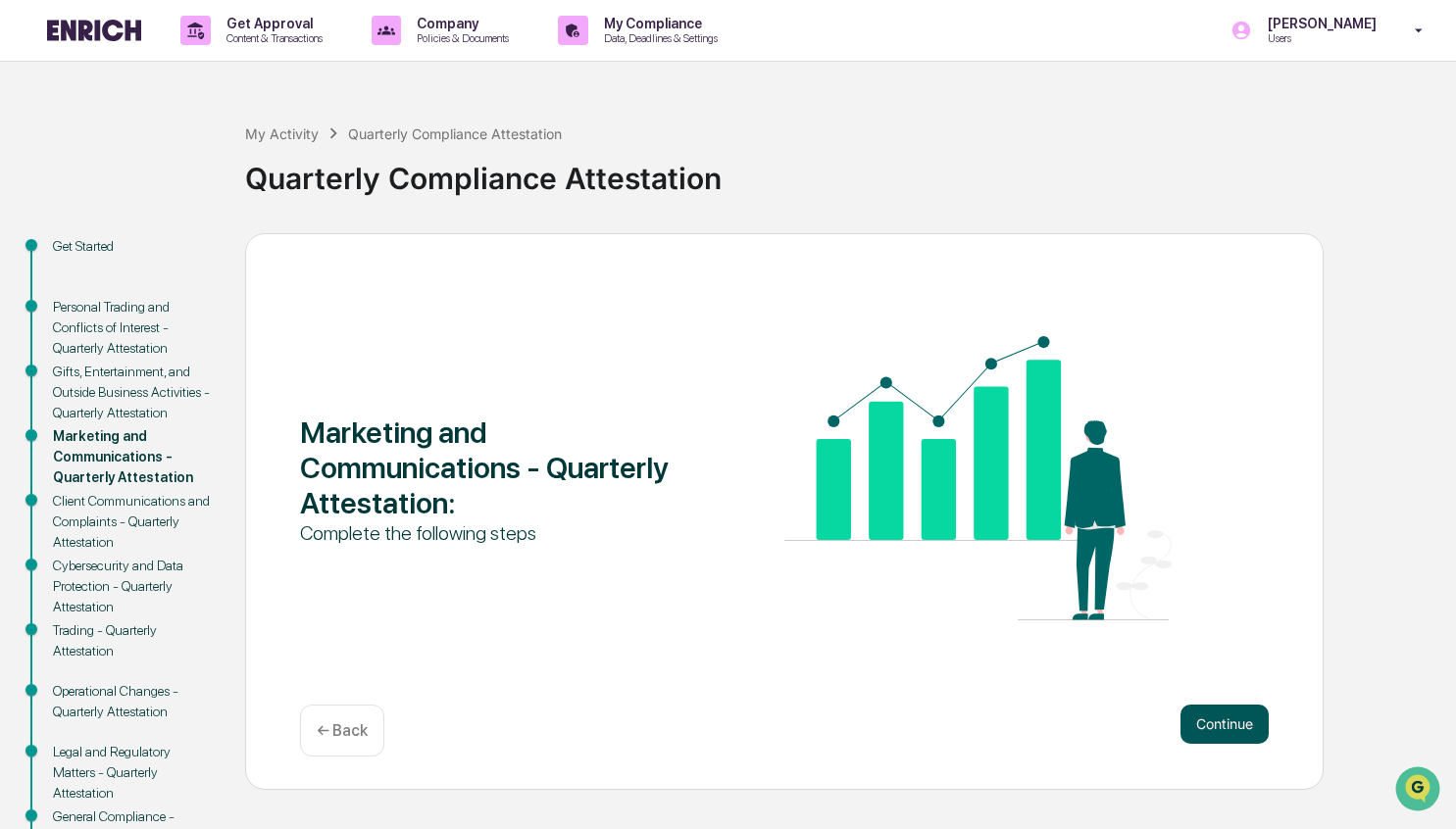
click at [1244, 725] on button "Continue" at bounding box center [1224, 724] width 88 height 40
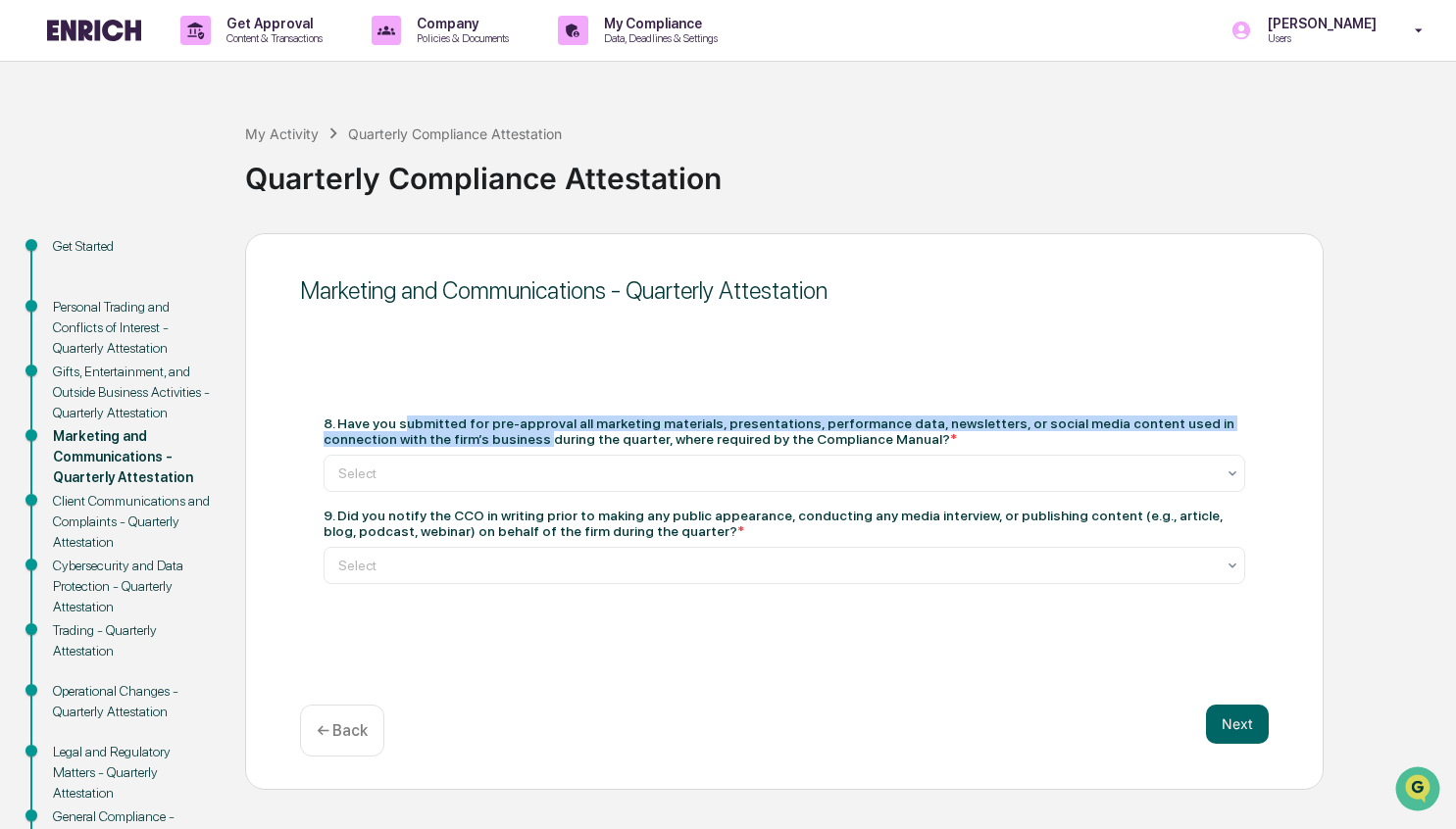
drag, startPoint x: 408, startPoint y: 420, endPoint x: 557, endPoint y: 433, distance: 149.6
click at [557, 433] on div "8. Have you submitted for pre-approval all marketing materials, presentations, …" at bounding box center [784, 431] width 921 height 32
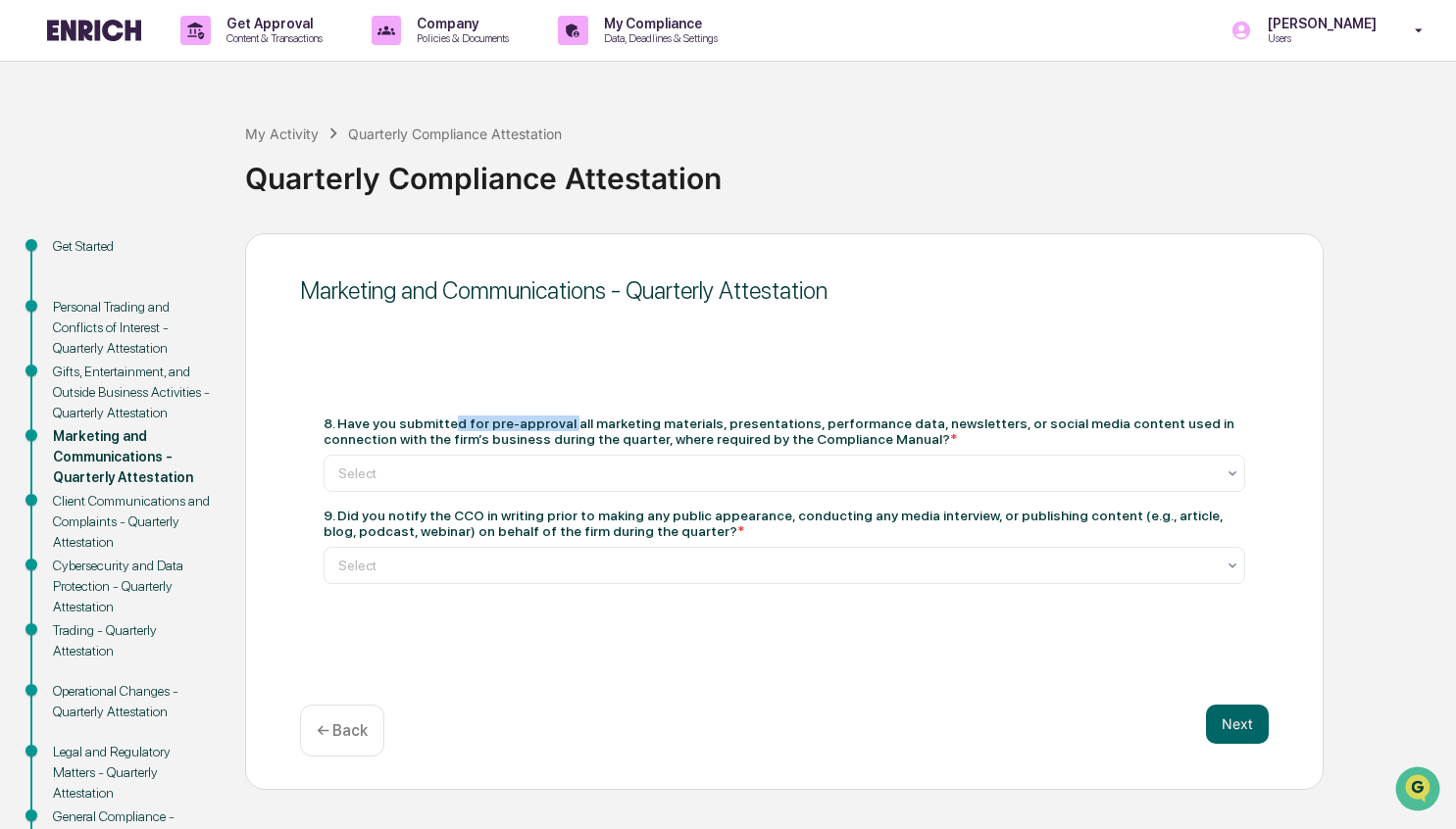
drag, startPoint x: 459, startPoint y: 425, endPoint x: 584, endPoint y: 428, distance: 125.0
click at [584, 428] on div "8. Have you submitted for pre-approval all marketing materials, presentations, …" at bounding box center [784, 431] width 921 height 32
drag, startPoint x: 638, startPoint y: 428, endPoint x: 1045, endPoint y: 439, distance: 407.1
click at [1045, 439] on div "8. Have you submitted for pre-approval all marketing materials, presentations, …" at bounding box center [784, 431] width 921 height 32
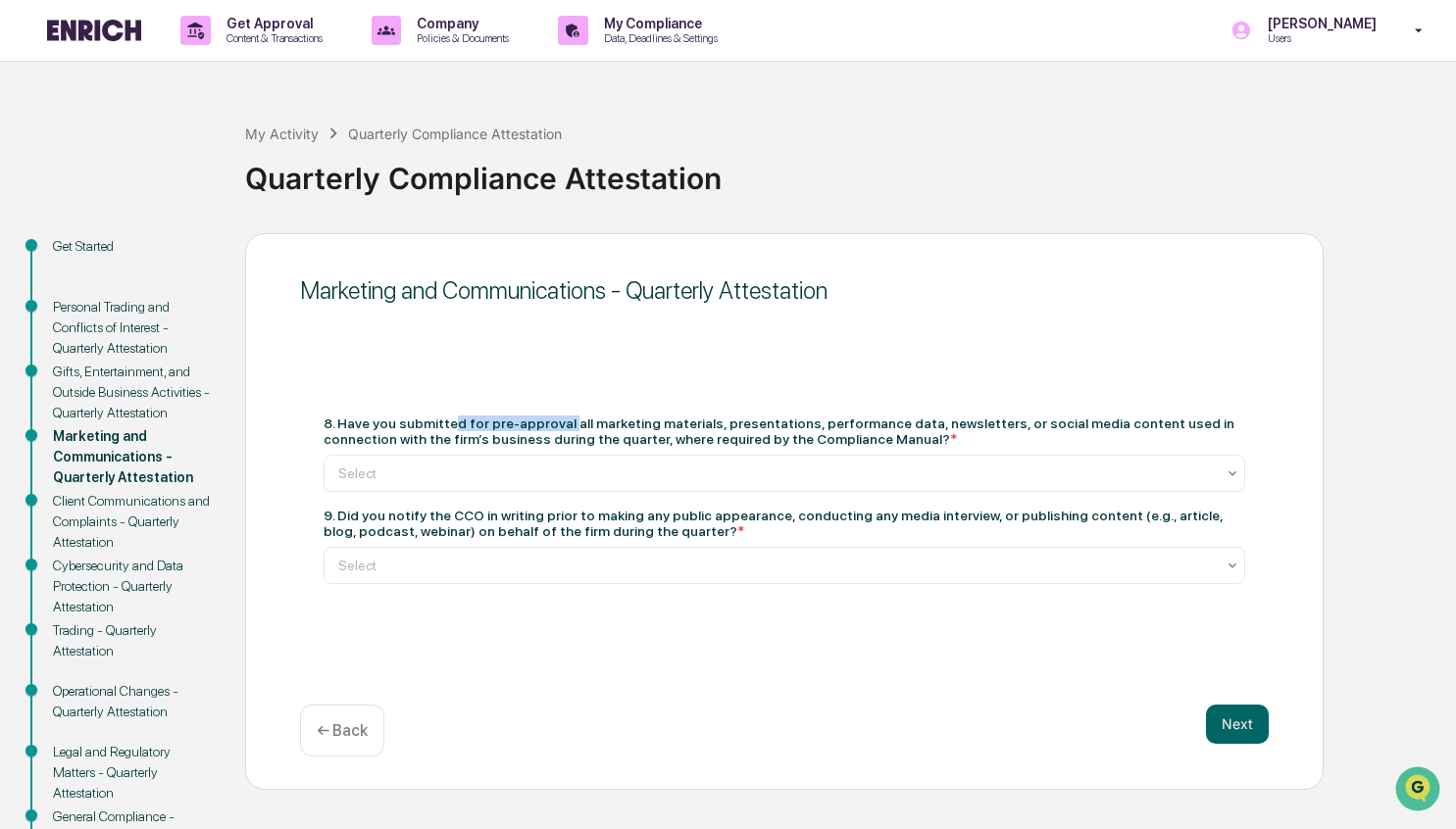
drag, startPoint x: 1058, startPoint y: 413, endPoint x: 1067, endPoint y: 439, distance: 27.5
click at [1067, 439] on div "8. Have you submitted for pre-approval all marketing materials, presentations, …" at bounding box center [784, 500] width 969 height 215
click at [1067, 439] on div "8. Have you submitted for pre-approval all marketing materials, presentations, …" at bounding box center [784, 431] width 921 height 32
drag, startPoint x: 579, startPoint y: 437, endPoint x: 797, endPoint y: 440, distance: 218.0
click at [797, 440] on div "8. Have you submitted for pre-approval all marketing materials, presentations, …" at bounding box center [784, 431] width 921 height 32
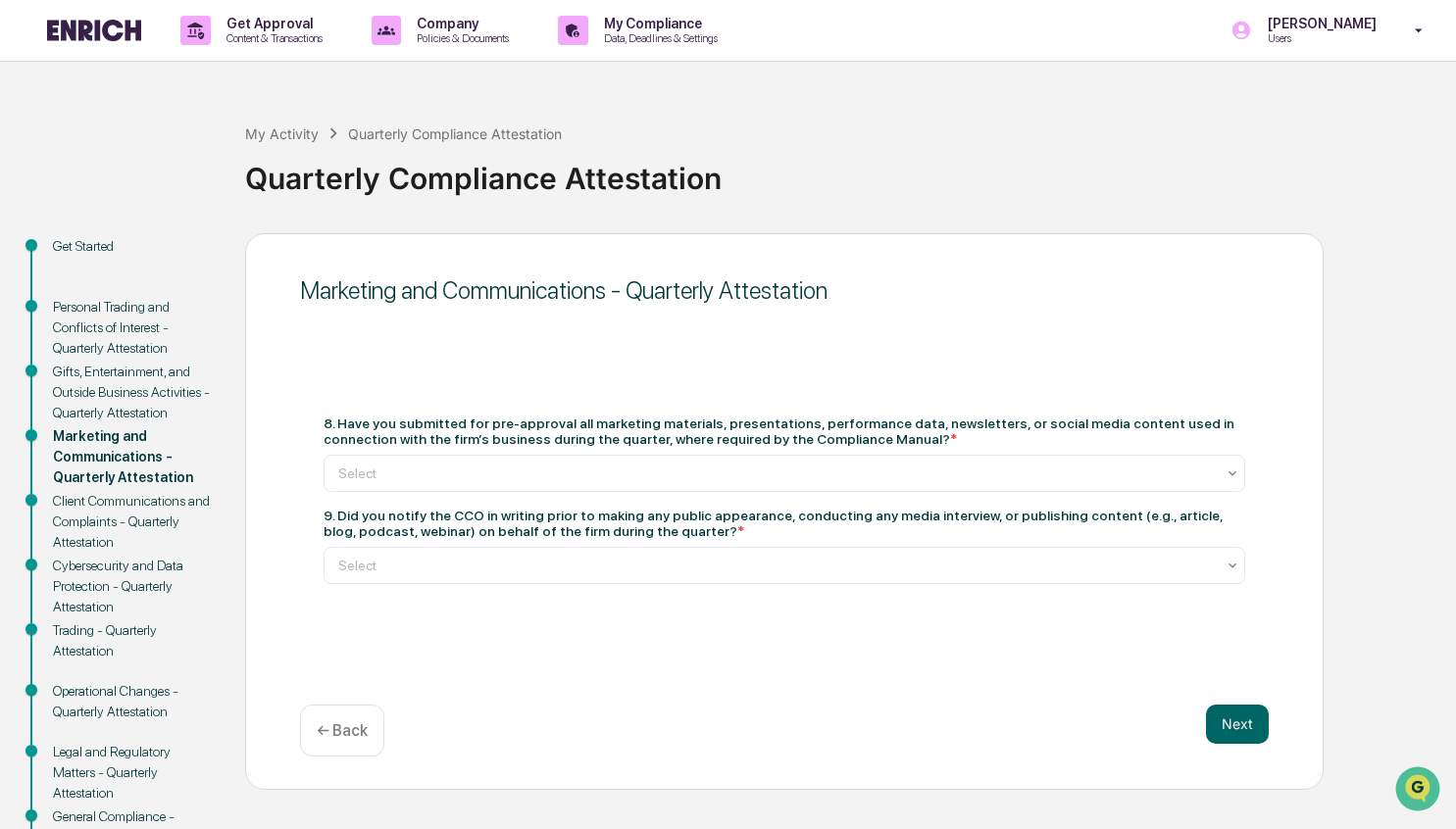
drag, startPoint x: 677, startPoint y: 441, endPoint x: 1008, endPoint y: 444, distance: 331.0
click at [1008, 444] on div "8. Have you submitted for pre-approval all marketing materials, presentations, …" at bounding box center [784, 431] width 921 height 32
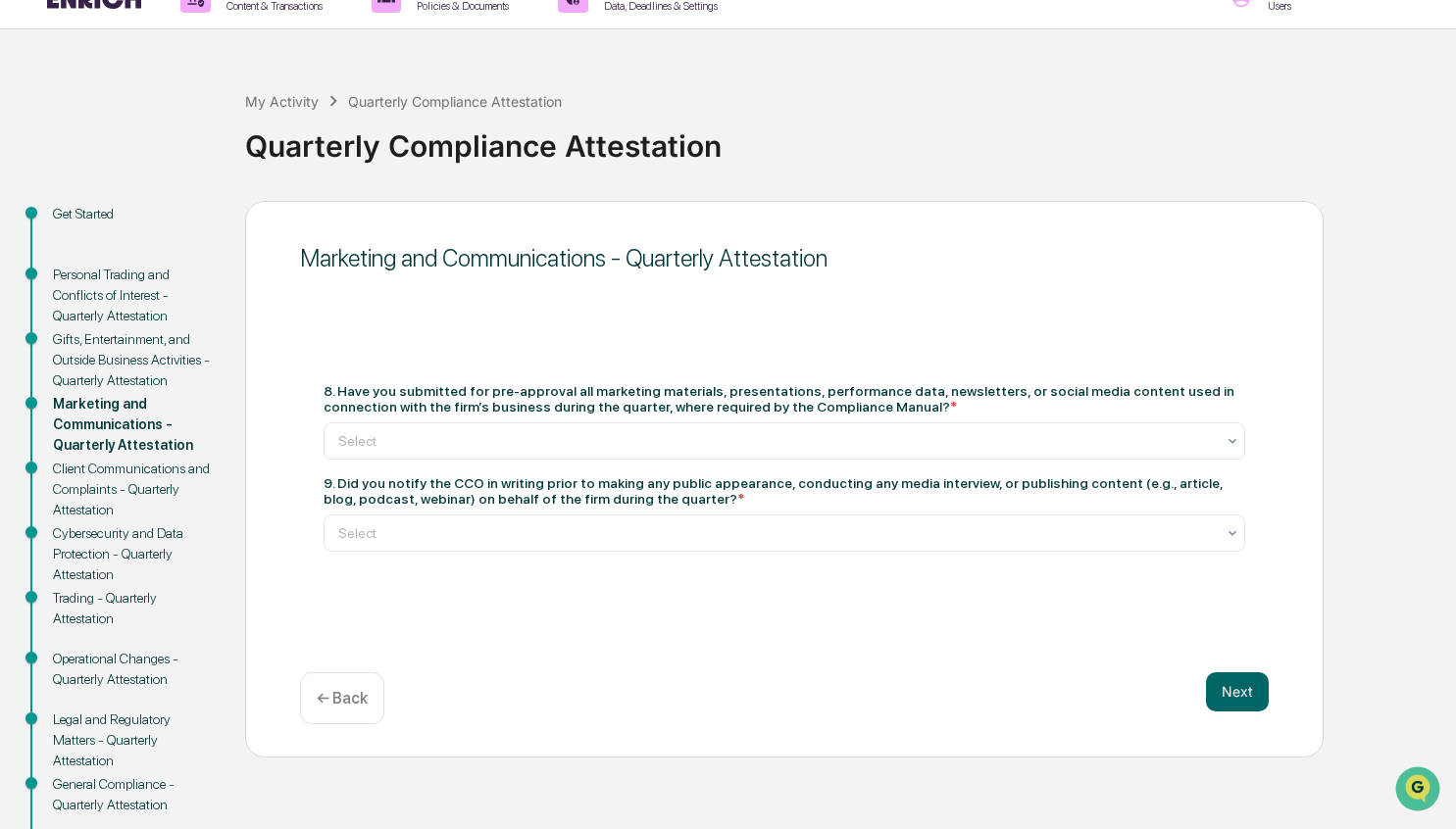
scroll to position [37, 0]
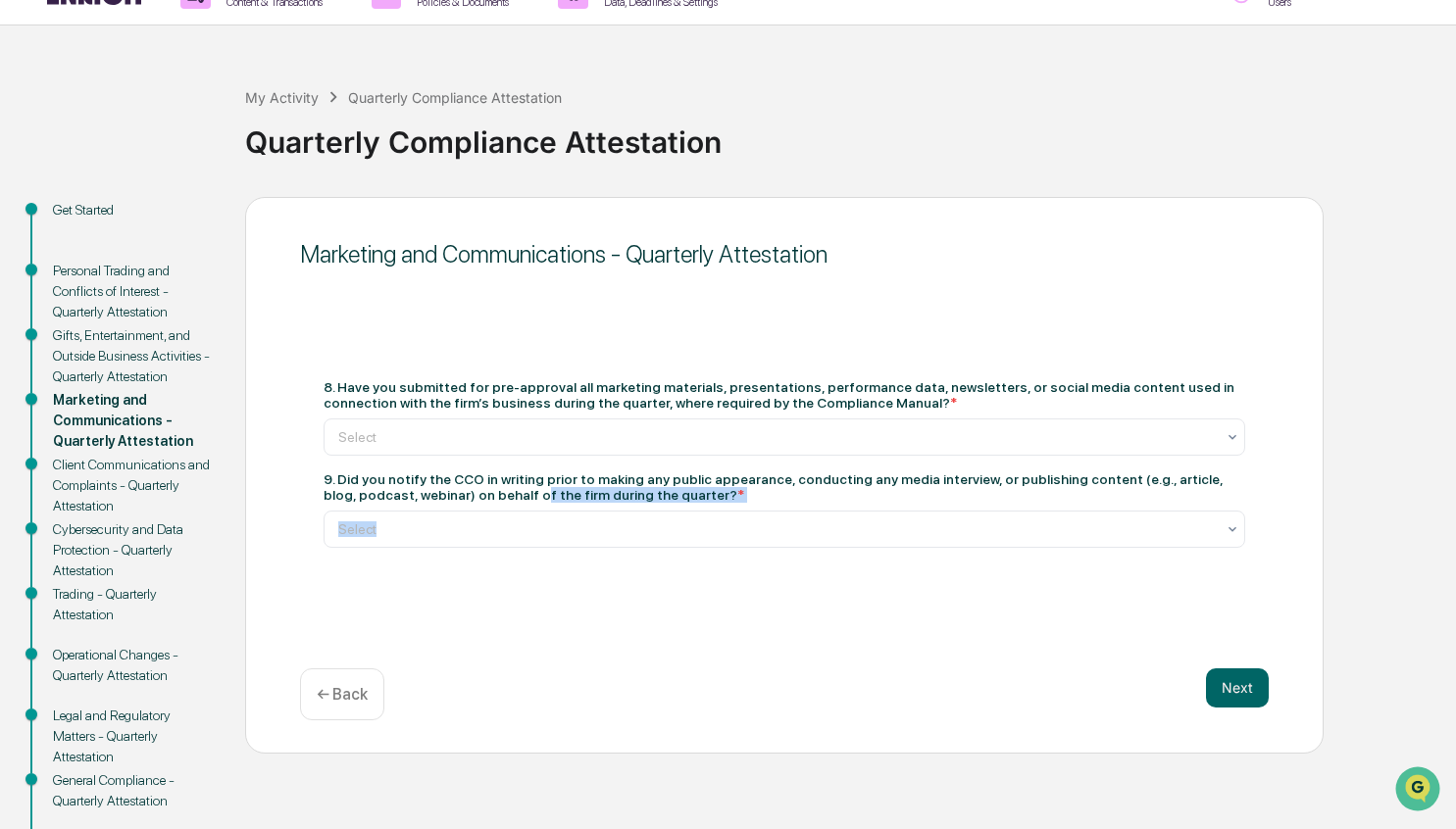
drag, startPoint x: 550, startPoint y: 488, endPoint x: 553, endPoint y: 505, distance: 17.3
click at [553, 505] on div "9. Did you notify the CCO in writing prior to making any public appearance, con…" at bounding box center [784, 509] width 921 height 76
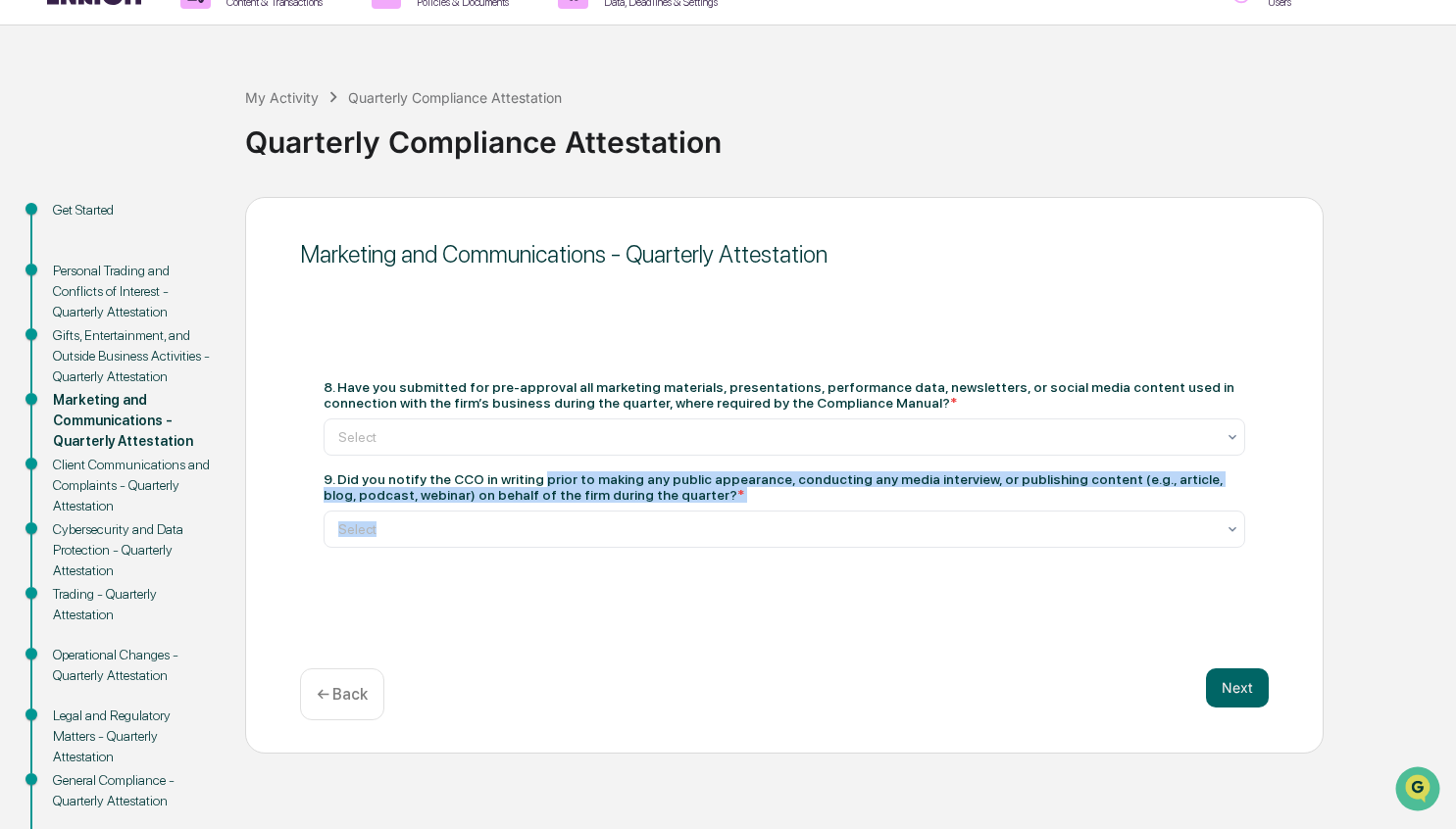
drag, startPoint x: 567, startPoint y: 501, endPoint x: 571, endPoint y: 511, distance: 10.8
click at [571, 511] on div "9. Did you notify the CCO in writing prior to making any public appearance, con…" at bounding box center [784, 509] width 921 height 76
